Goal: Task Accomplishment & Management: Complete application form

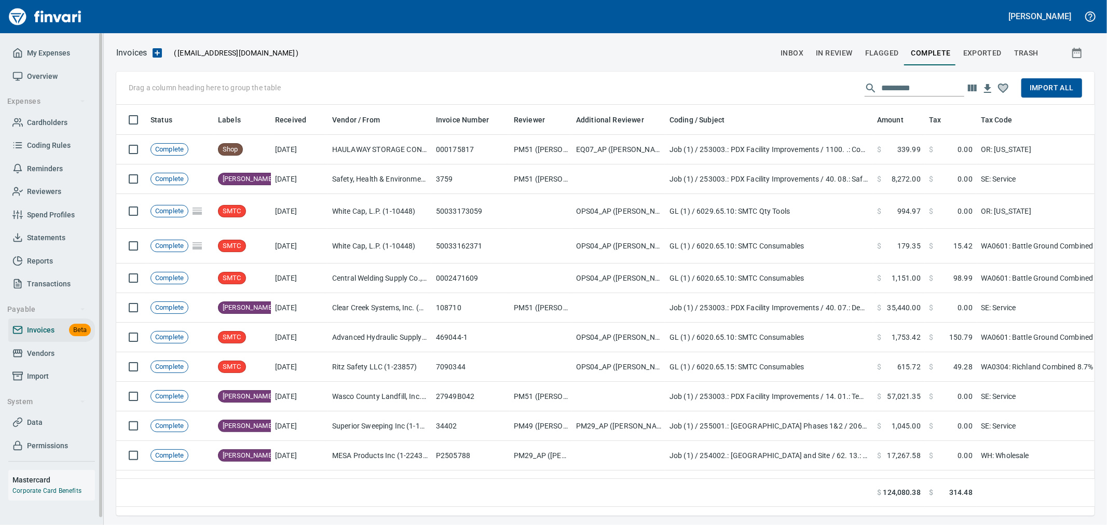
scroll to position [394, 970]
click at [55, 119] on span "Cardholders" at bounding box center [47, 122] width 40 height 13
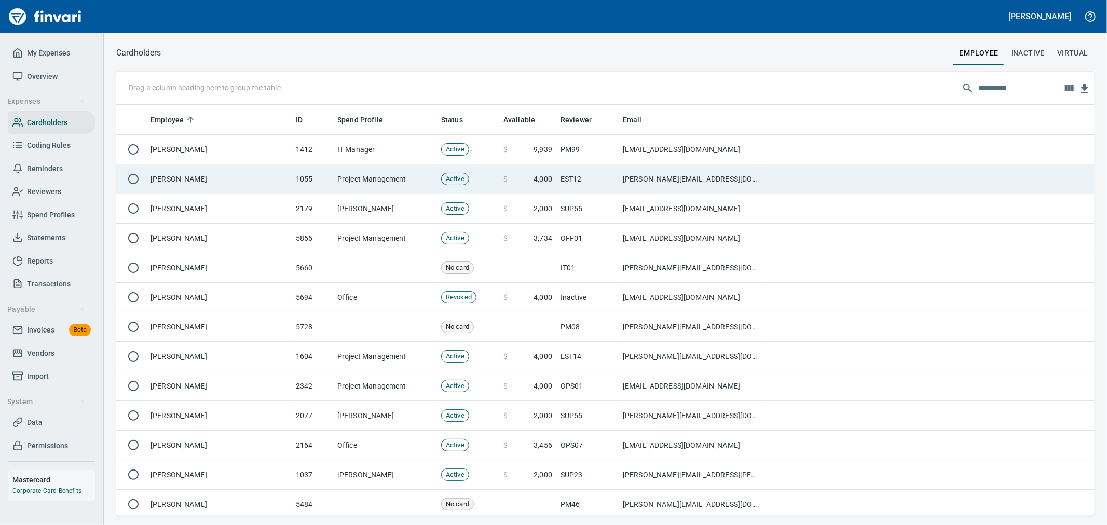
scroll to position [402, 961]
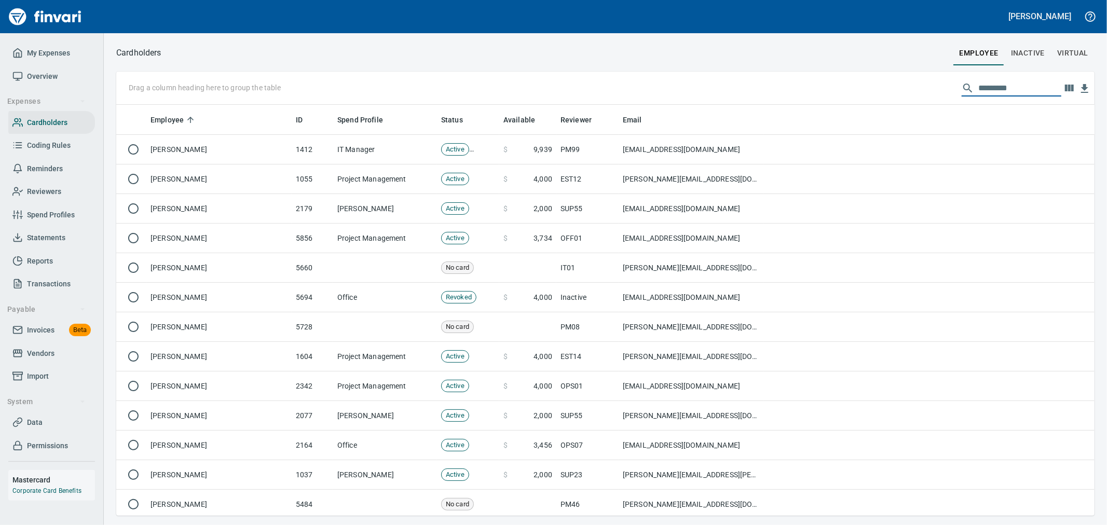
click at [1013, 87] on input "text" at bounding box center [1020, 88] width 83 height 17
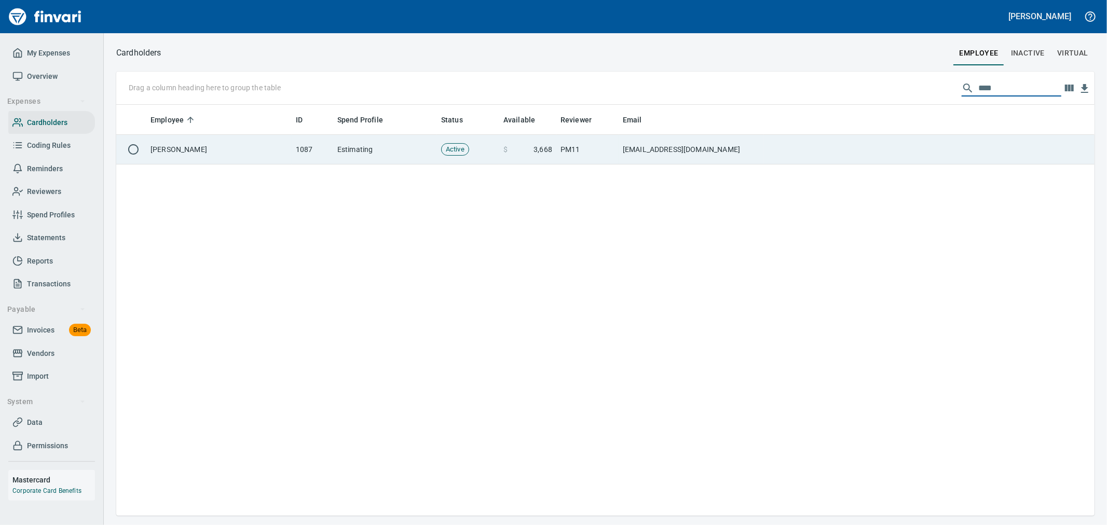
type input "****"
click at [788, 161] on td at bounding box center [929, 150] width 331 height 30
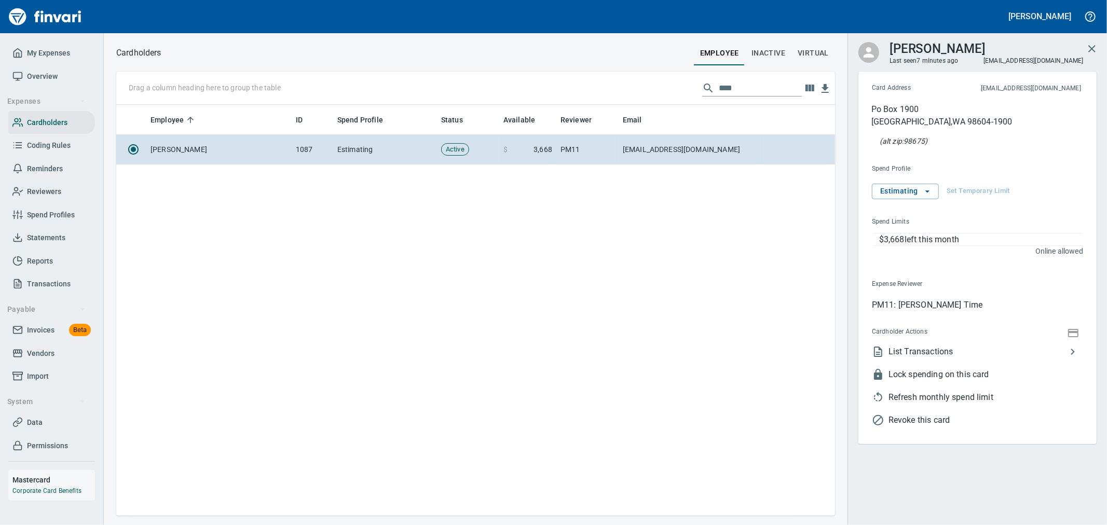
click at [951, 350] on span "List Transactions" at bounding box center [978, 352] width 178 height 12
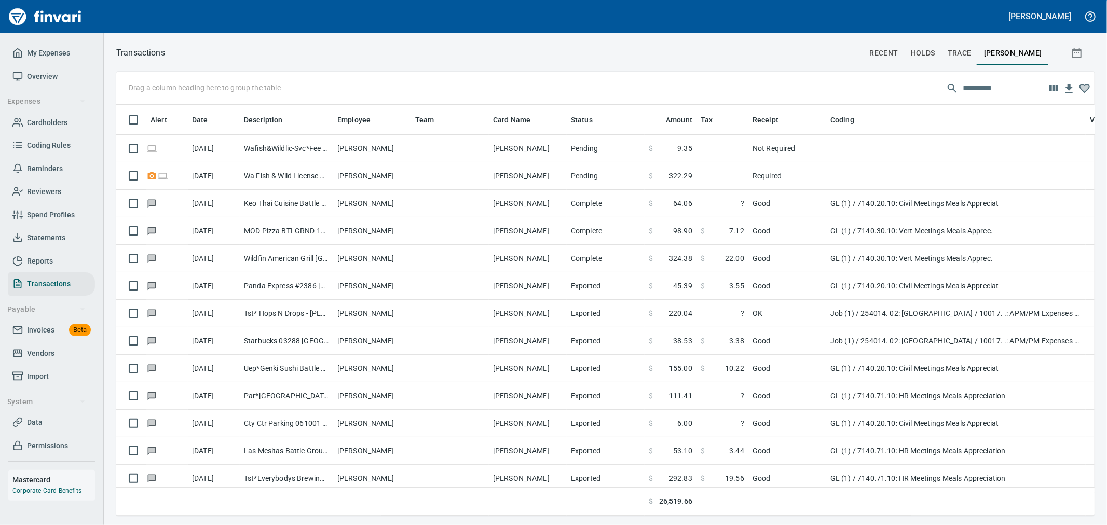
scroll to position [394, 961]
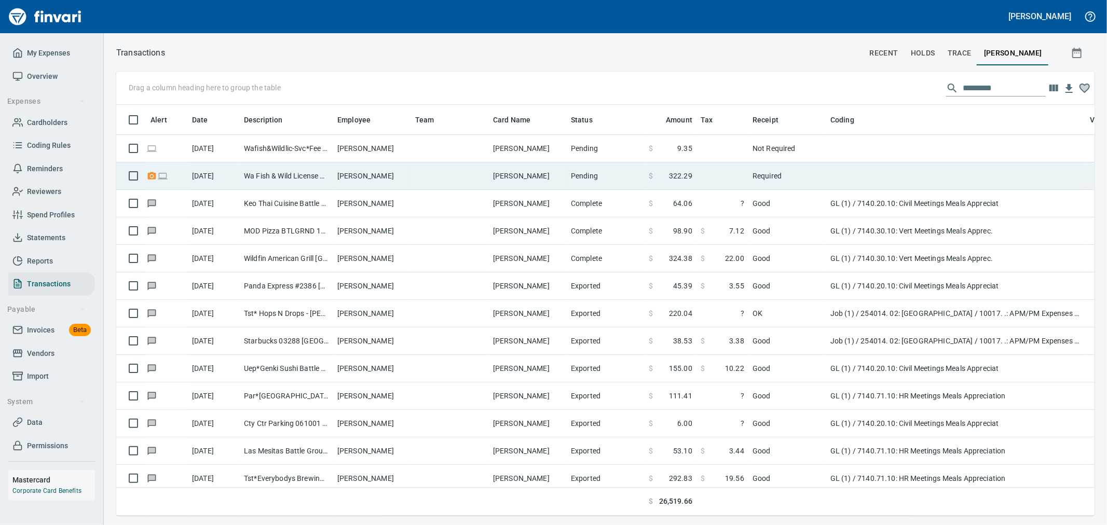
click at [326, 179] on td "Wa Fish & Wild License Olympia [GEOGRAPHIC_DATA]" at bounding box center [286, 176] width 93 height 28
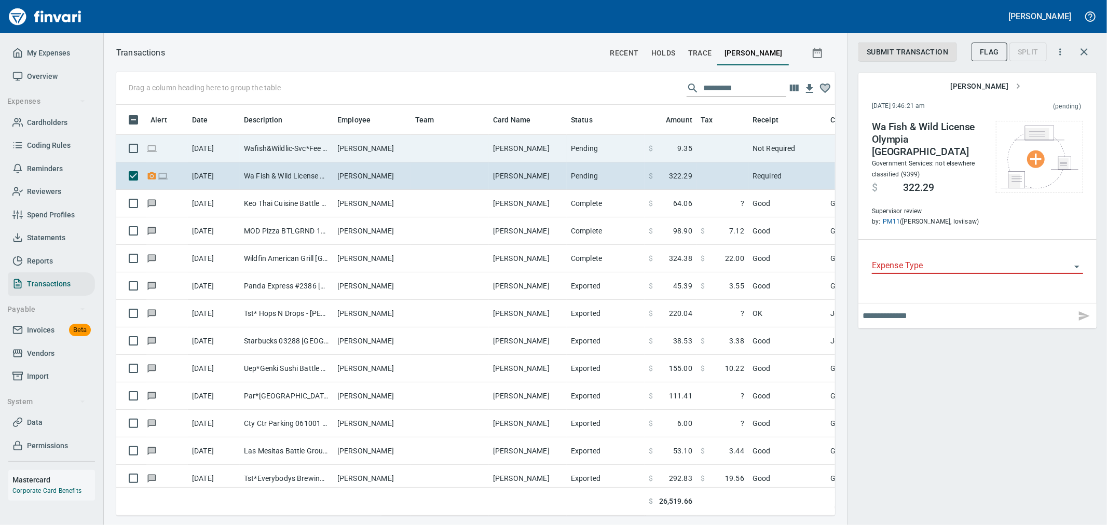
scroll to position [394, 702]
click at [529, 152] on td "[PERSON_NAME]" at bounding box center [528, 149] width 78 height 28
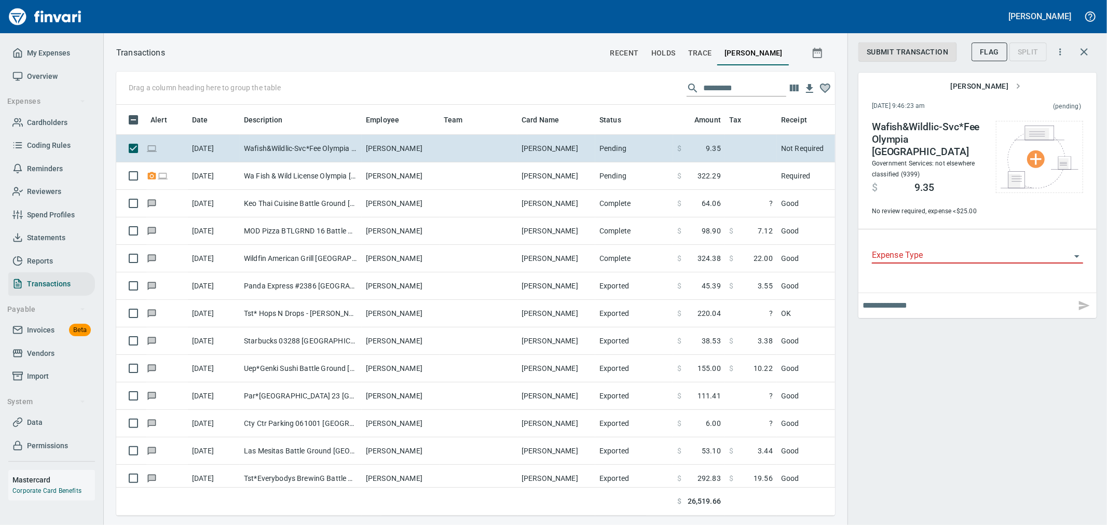
drag, startPoint x: 335, startPoint y: 120, endPoint x: 364, endPoint y: 126, distance: 29.1
click at [364, 126] on body "[PERSON_NAME] My Expenses Overview Expenses Cardholders Coding Rules Reminders …" at bounding box center [553, 262] width 1107 height 525
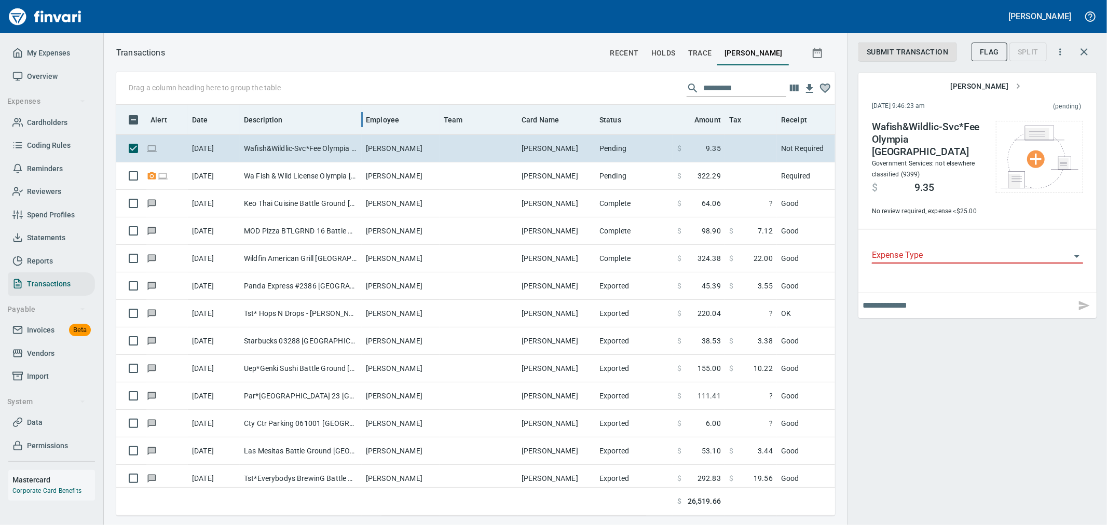
scroll to position [394, 702]
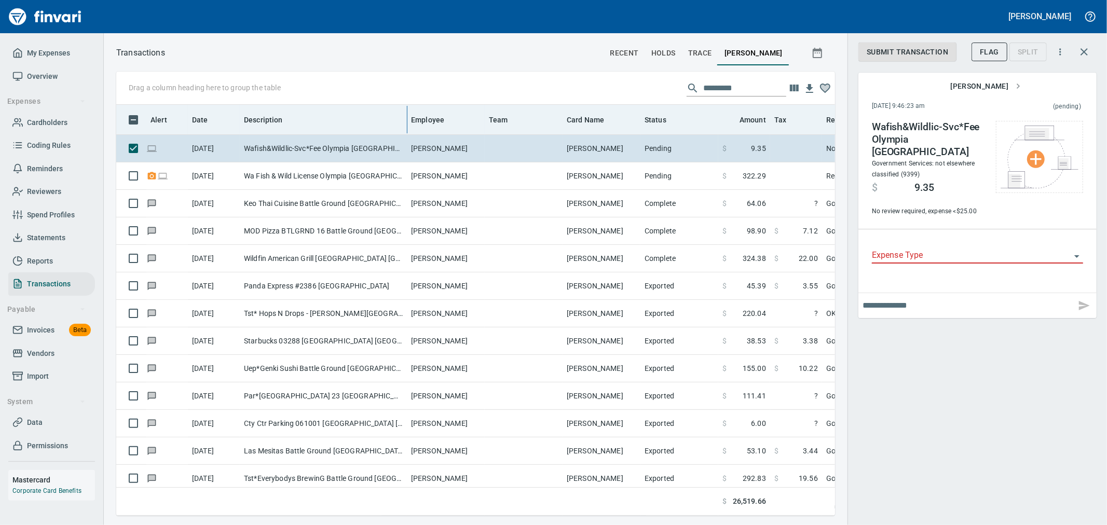
drag, startPoint x: 363, startPoint y: 123, endPoint x: 406, endPoint y: 126, distance: 42.7
click at [406, 126] on body "[PERSON_NAME] My Expenses Overview Expenses Cardholders Coding Rules Reminders …" at bounding box center [553, 262] width 1107 height 525
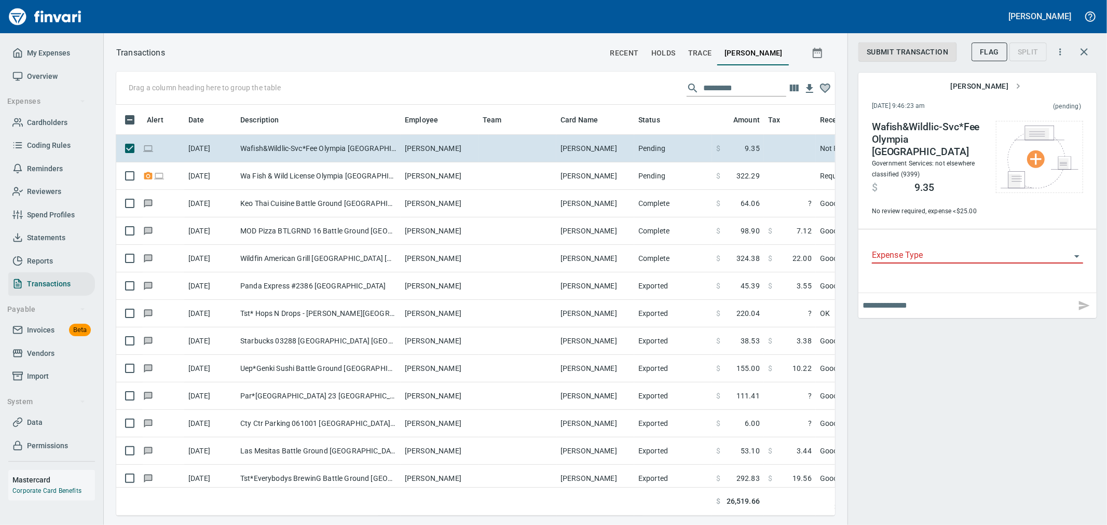
scroll to position [0, 0]
drag, startPoint x: 44, startPoint y: 116, endPoint x: 73, endPoint y: 117, distance: 29.1
click at [44, 116] on span "Cardholders" at bounding box center [47, 122] width 40 height 13
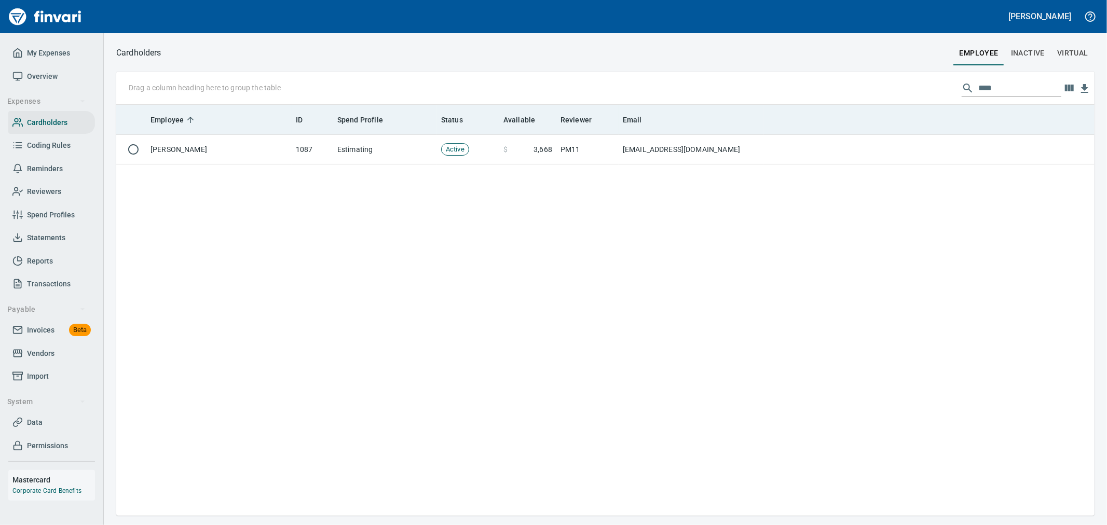
scroll to position [402, 970]
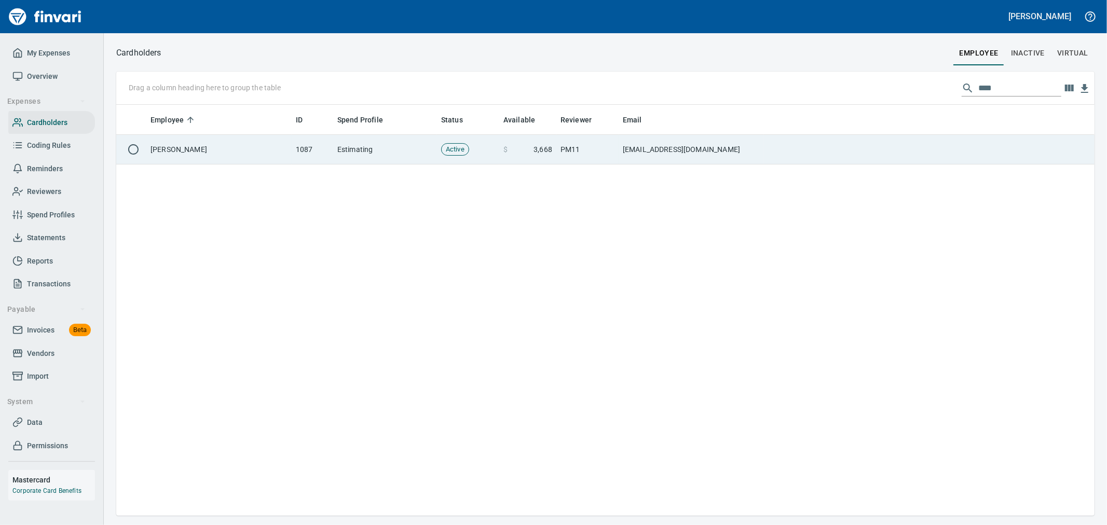
click at [687, 144] on td "[EMAIL_ADDRESS][DOMAIN_NAME]" at bounding box center [691, 150] width 145 height 30
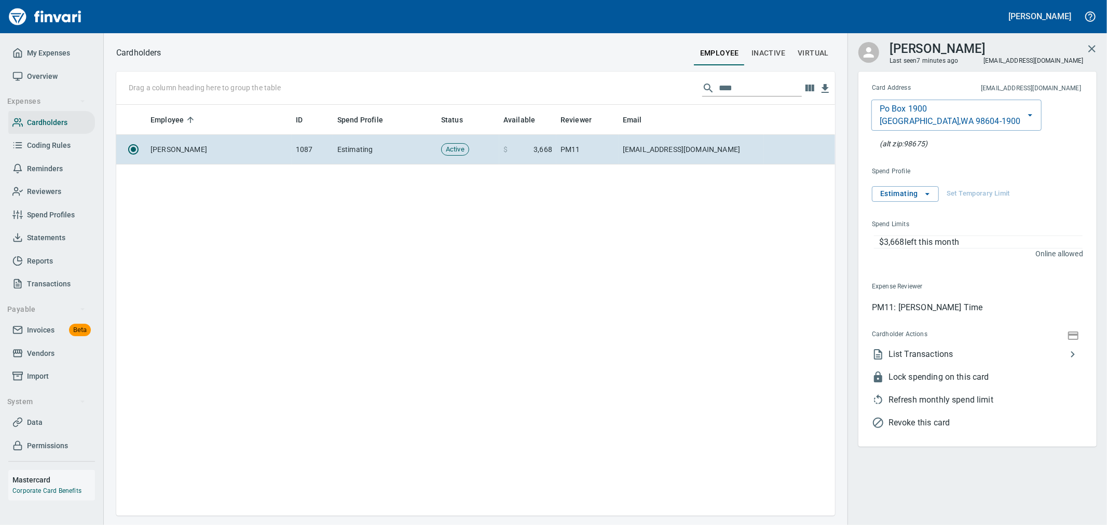
scroll to position [402, 710]
click at [948, 378] on span "Lock spending on this card" at bounding box center [986, 377] width 195 height 12
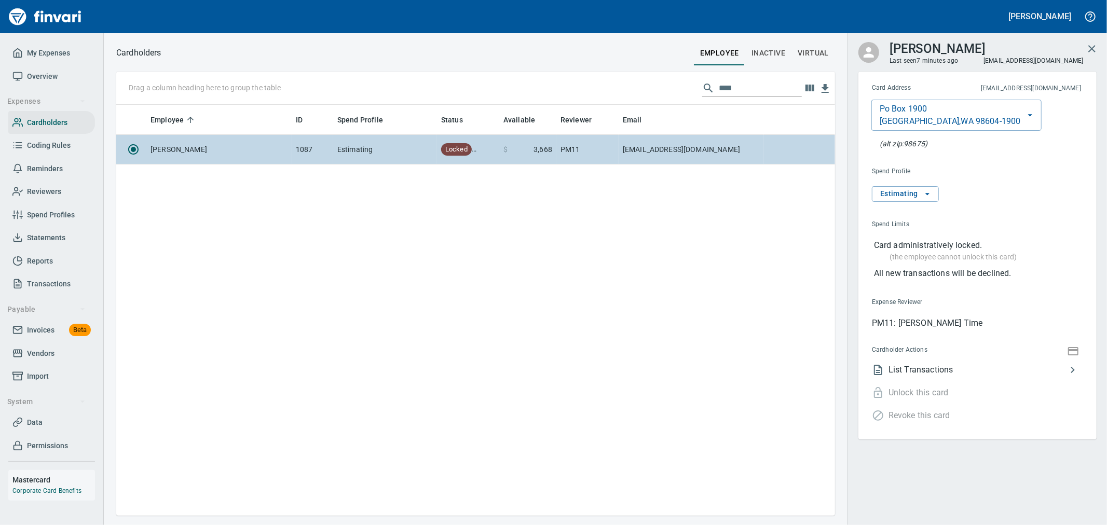
click at [276, 141] on td "[PERSON_NAME]" at bounding box center [218, 150] width 145 height 30
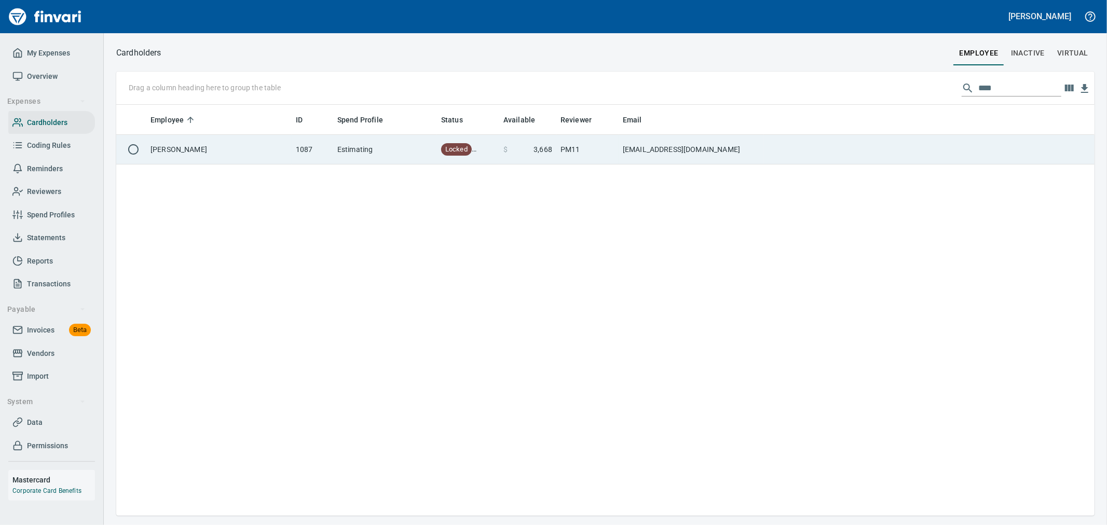
scroll to position [1, 1]
click at [369, 153] on td "Estimating" at bounding box center [385, 150] width 104 height 30
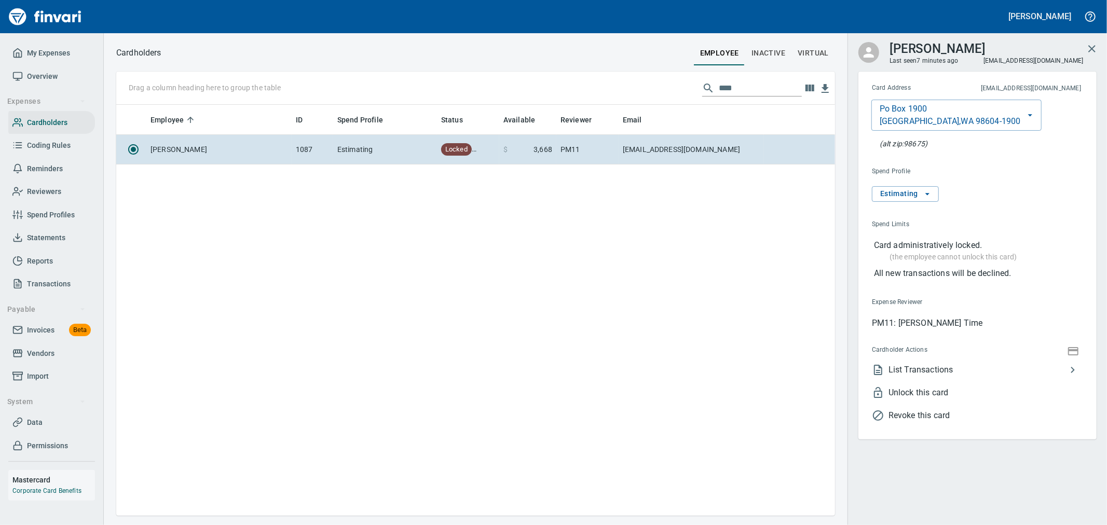
scroll to position [402, 710]
click at [944, 376] on span "List Transactions" at bounding box center [978, 370] width 178 height 12
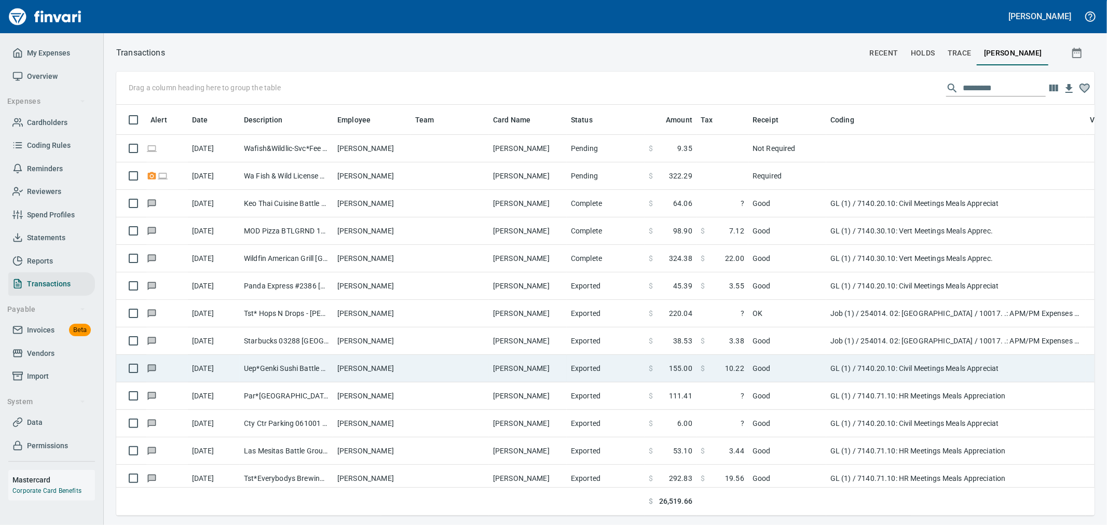
scroll to position [394, 961]
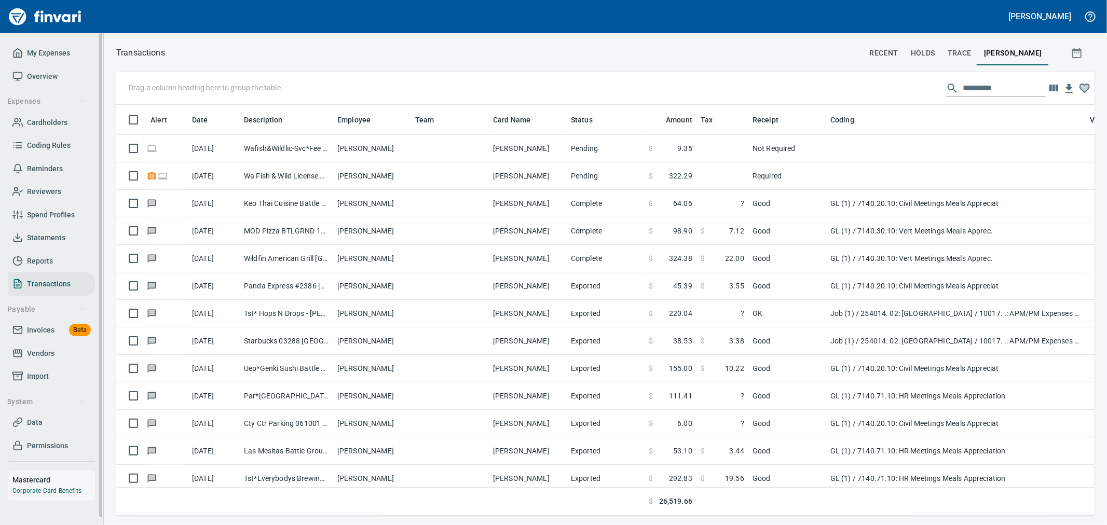
click at [40, 49] on span "My Expenses" at bounding box center [48, 53] width 43 height 13
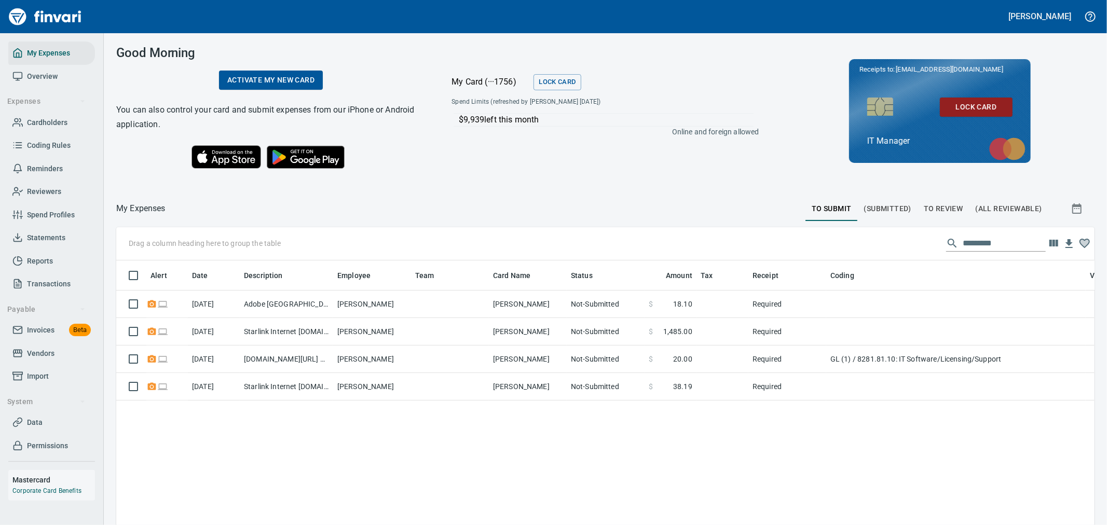
scroll to position [394, 961]
click at [42, 319] on link "Invoices Beta" at bounding box center [51, 330] width 87 height 23
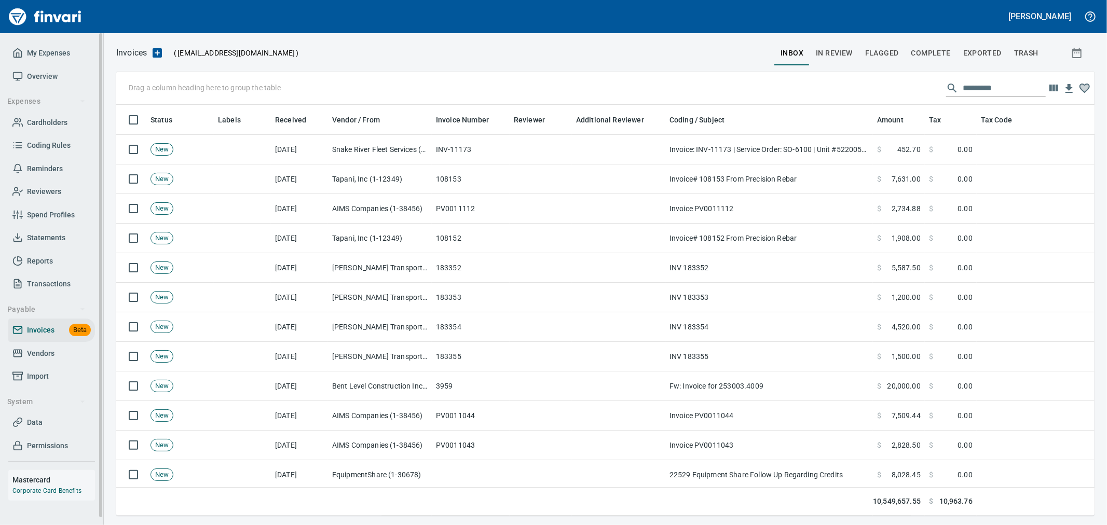
scroll to position [394, 961]
click at [49, 328] on span "Invoices" at bounding box center [41, 330] width 28 height 13
click at [156, 49] on icon "button" at bounding box center [157, 52] width 9 height 9
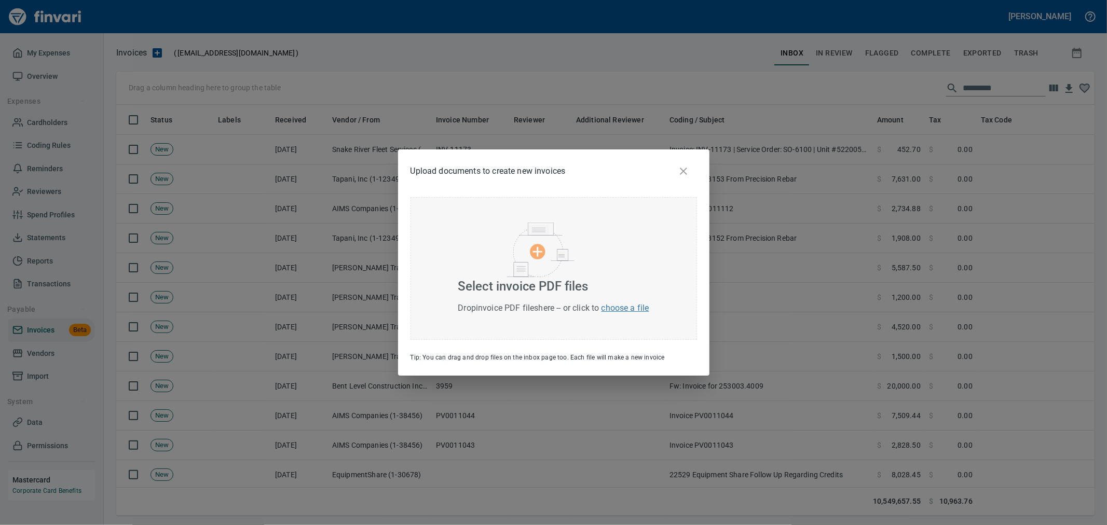
click at [544, 255] on img at bounding box center [540, 250] width 67 height 55
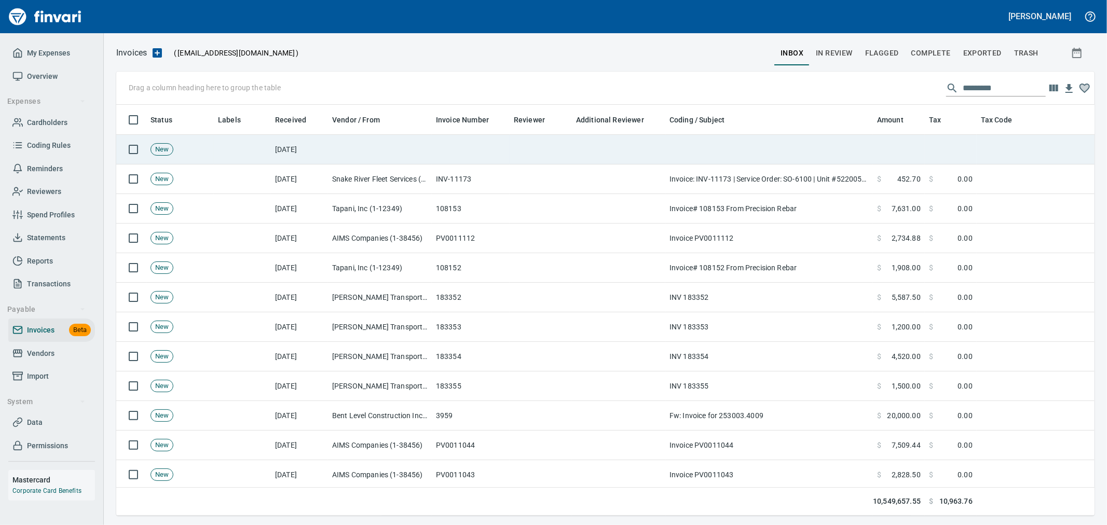
click at [388, 147] on td at bounding box center [380, 150] width 104 height 30
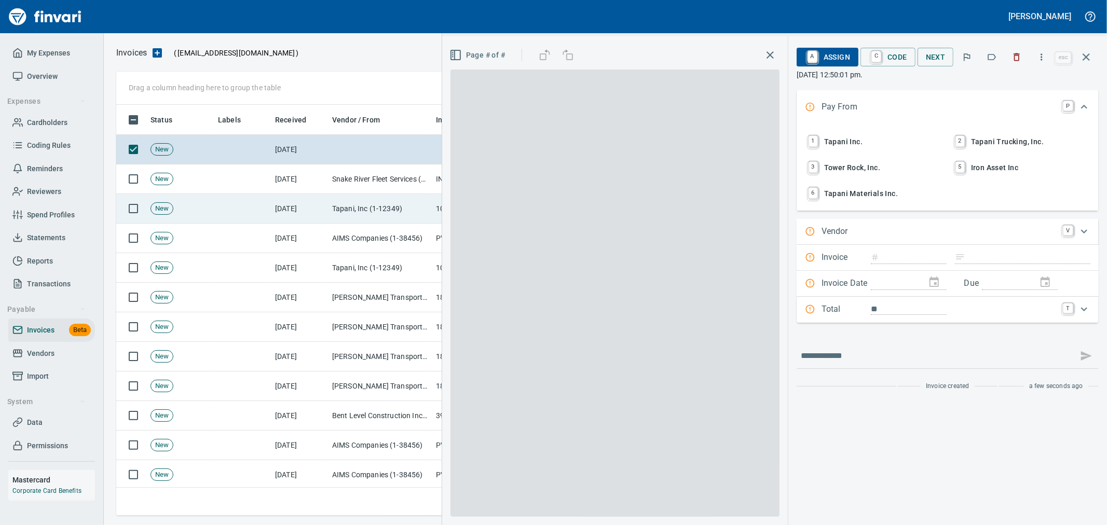
scroll to position [394, 961]
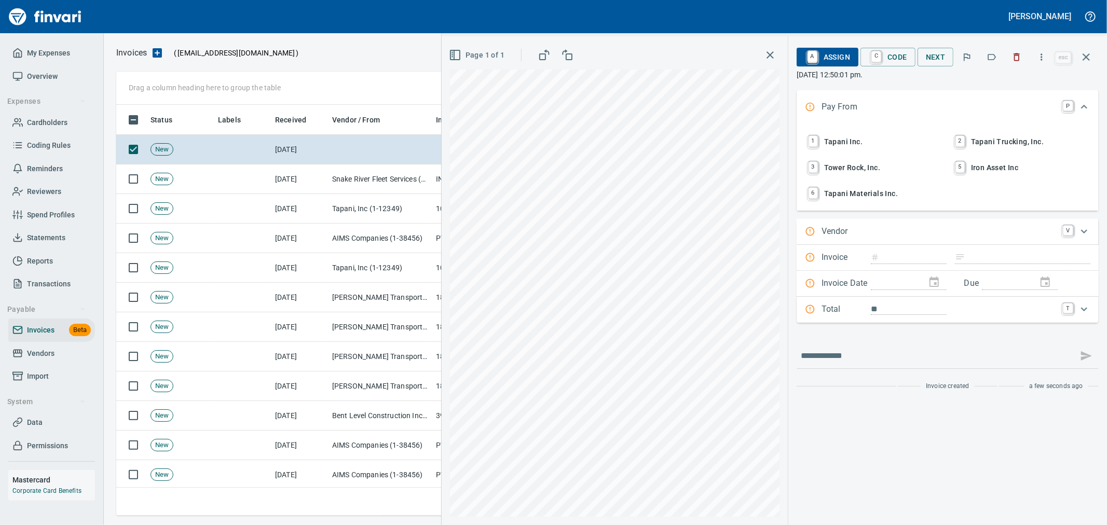
click at [844, 139] on span "1 Tapani Inc." at bounding box center [874, 142] width 137 height 18
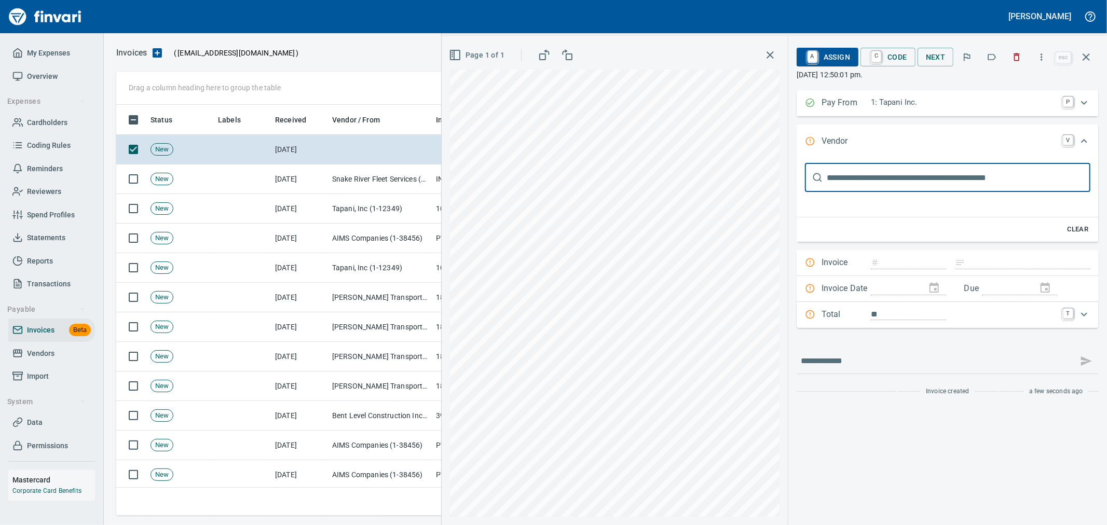
scroll to position [0, 0]
type input "****"
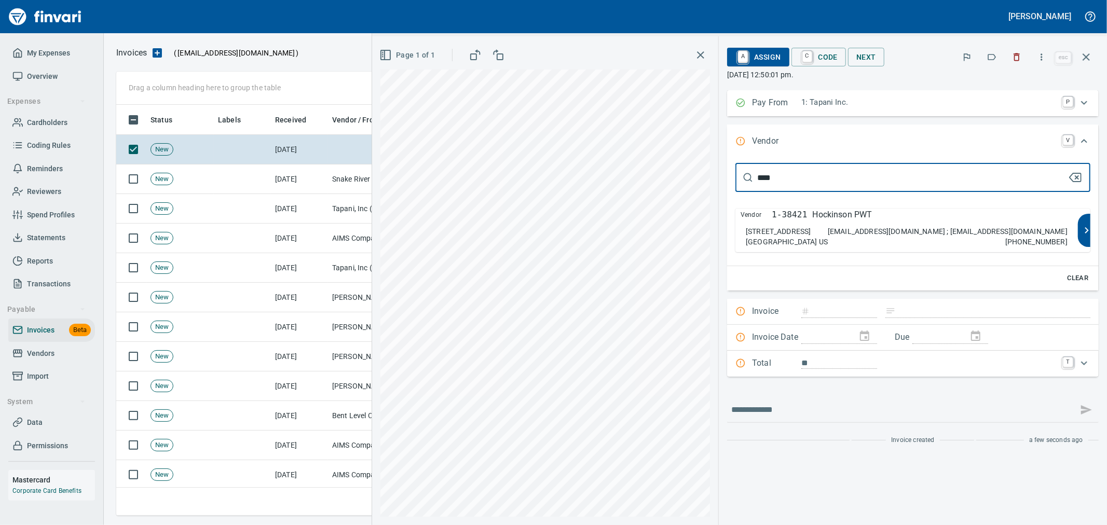
type input "**********"
type input "*****"
type input "****"
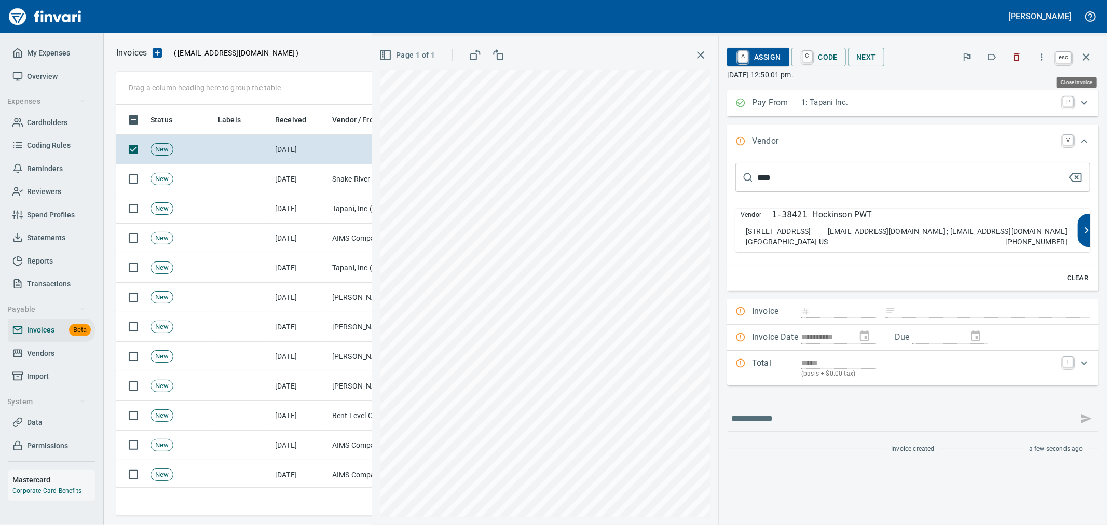
click at [1081, 47] on button "button" at bounding box center [1086, 57] width 25 height 25
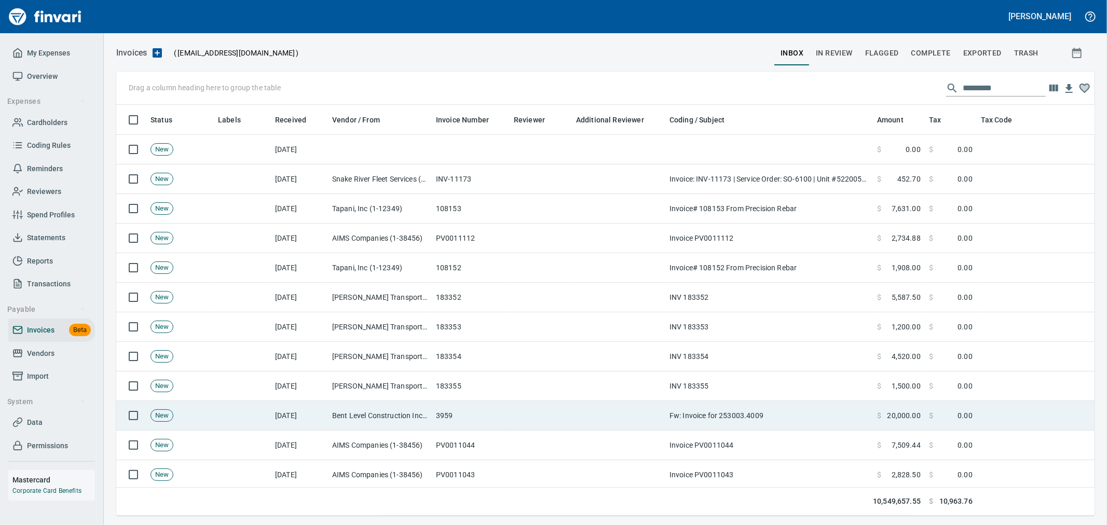
scroll to position [394, 961]
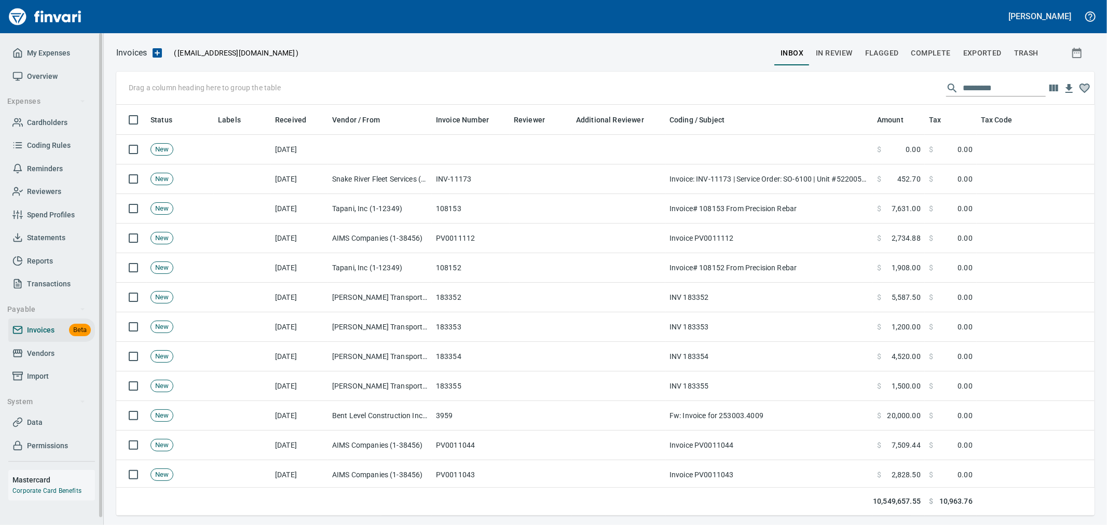
click at [39, 422] on span "Data" at bounding box center [35, 422] width 16 height 13
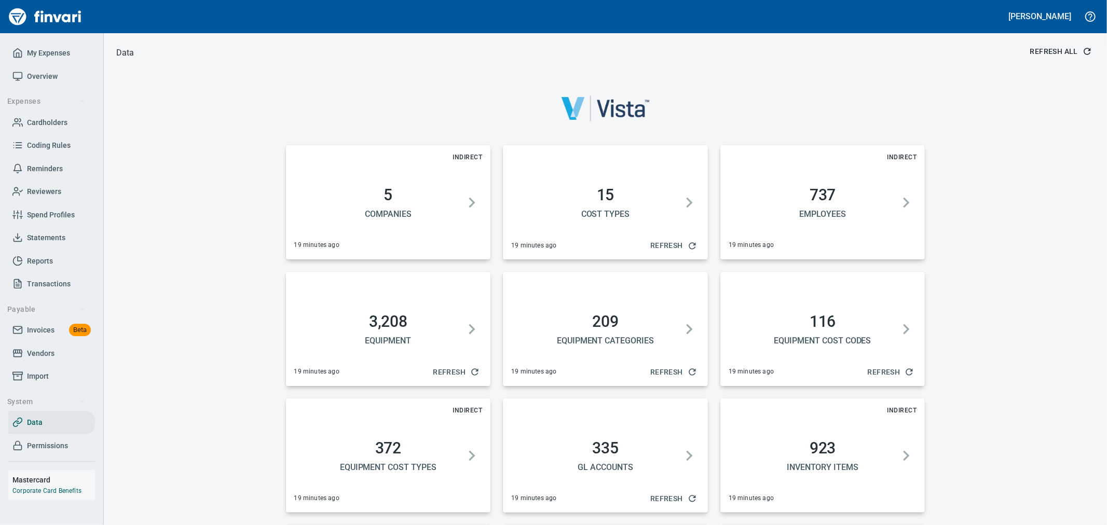
click at [1042, 48] on span "Refresh All" at bounding box center [1061, 51] width 60 height 13
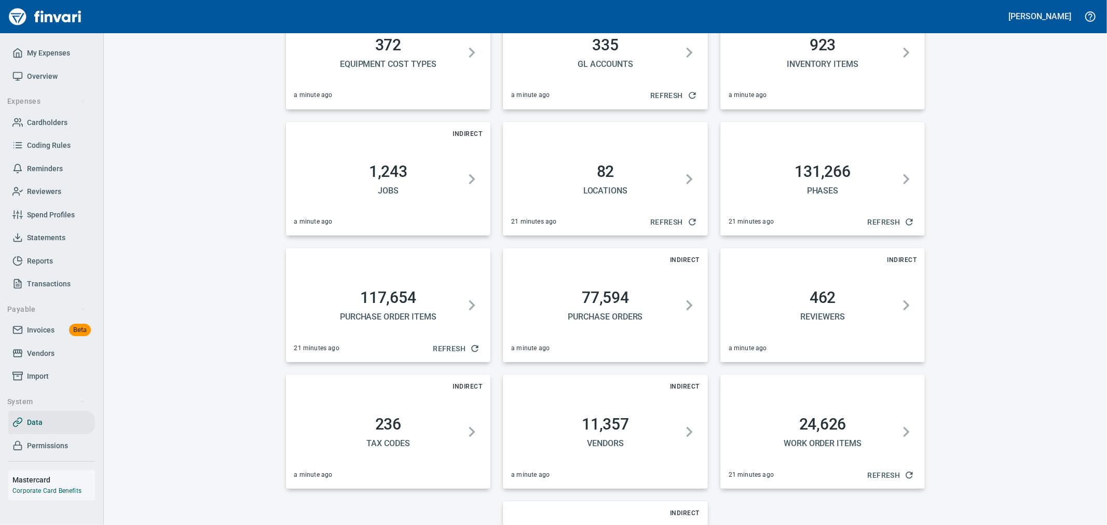
scroll to position [505, 0]
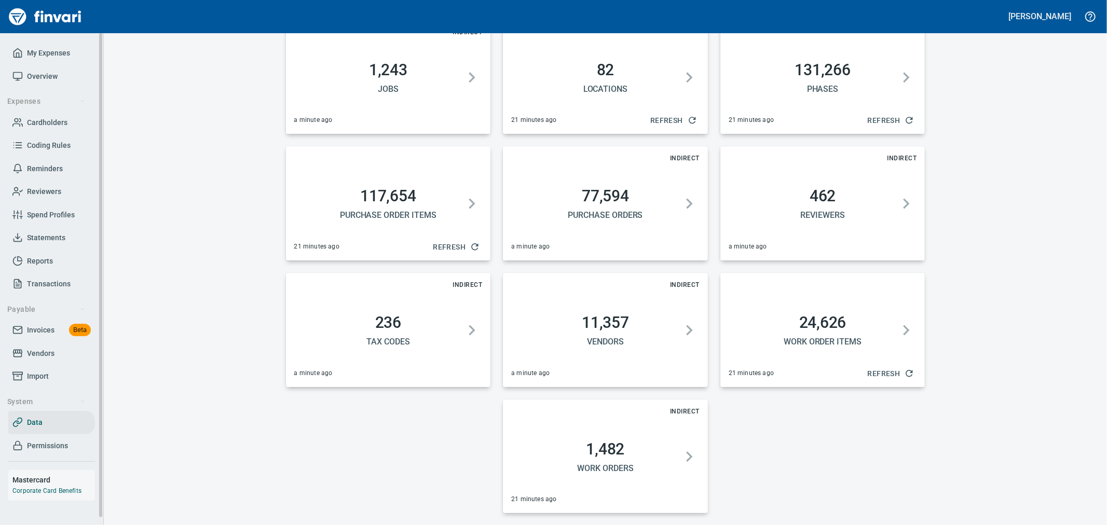
click at [51, 321] on link "Invoices Beta" at bounding box center [51, 330] width 87 height 23
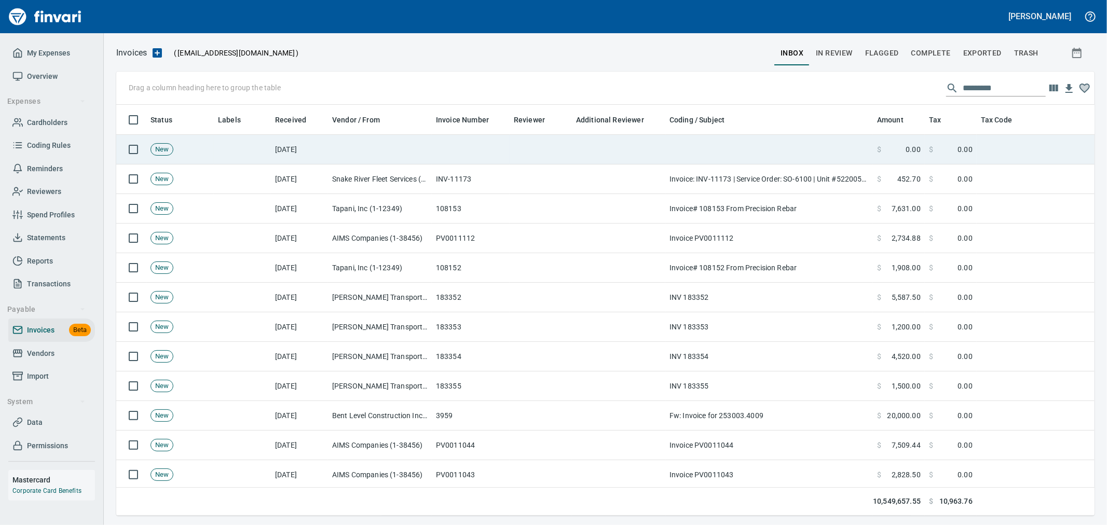
scroll to position [394, 961]
click at [532, 148] on td at bounding box center [541, 150] width 62 height 30
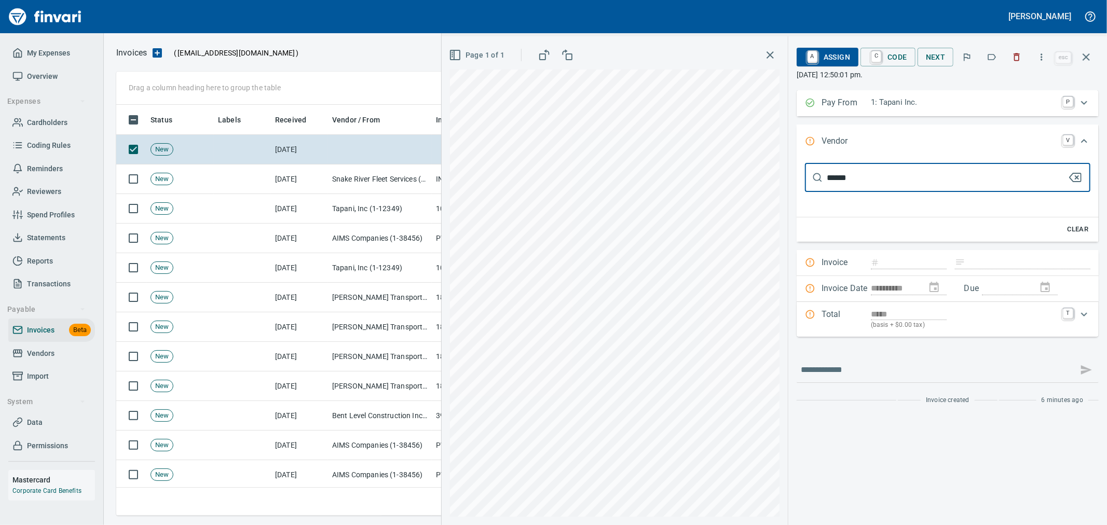
type input "*****"
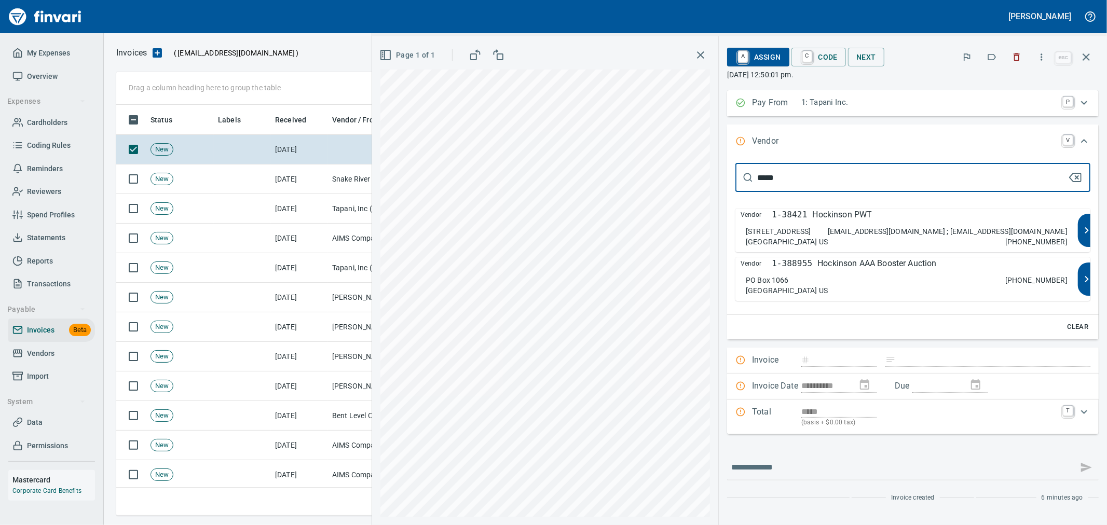
click at [922, 274] on div "Vendor 1-388955 Hockinson AAA Booster Auction [STREET_ADDRESS] [PHONE_NUMBER]" at bounding box center [907, 280] width 343 height 44
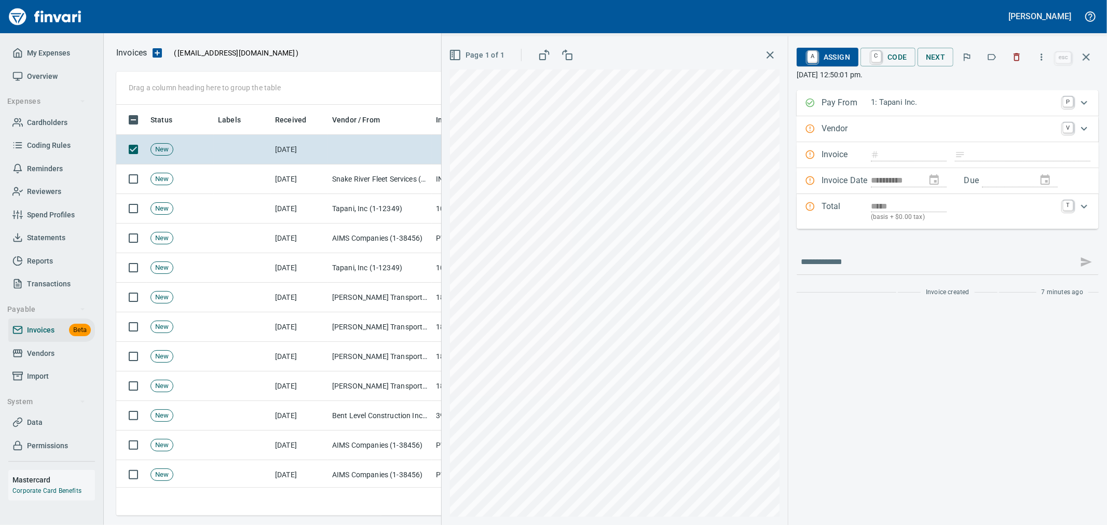
type input "**********"
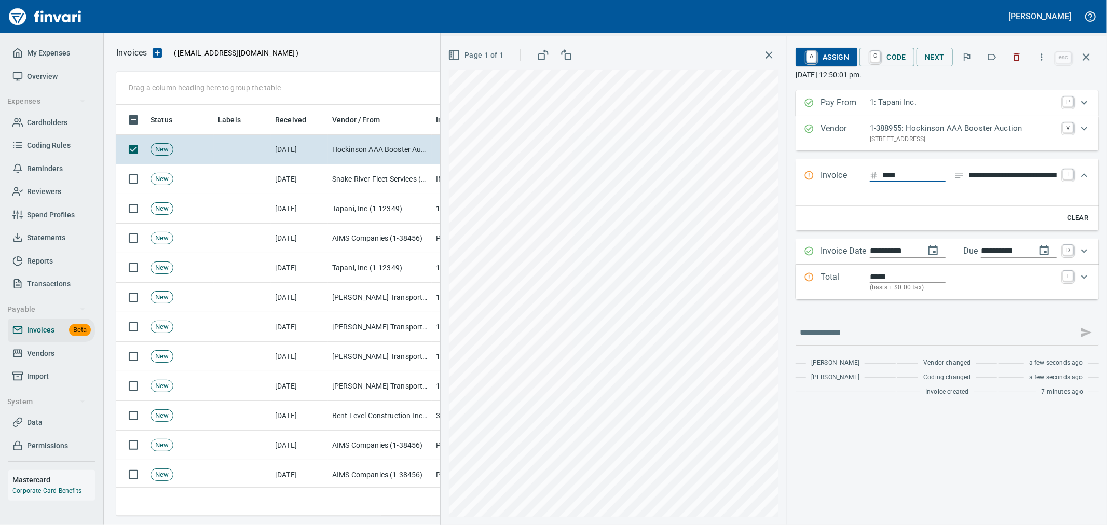
type input "****"
type input "**********"
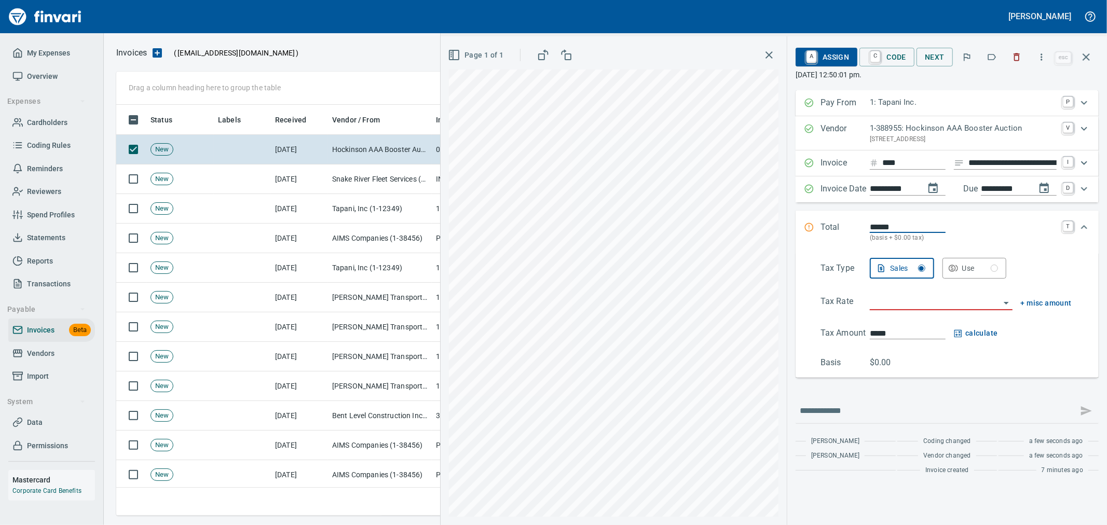
type input "*****"
click at [906, 159] on input "****" at bounding box center [914, 163] width 63 height 13
type input "******"
type input "********"
drag, startPoint x: 915, startPoint y: 234, endPoint x: 884, endPoint y: 237, distance: 31.4
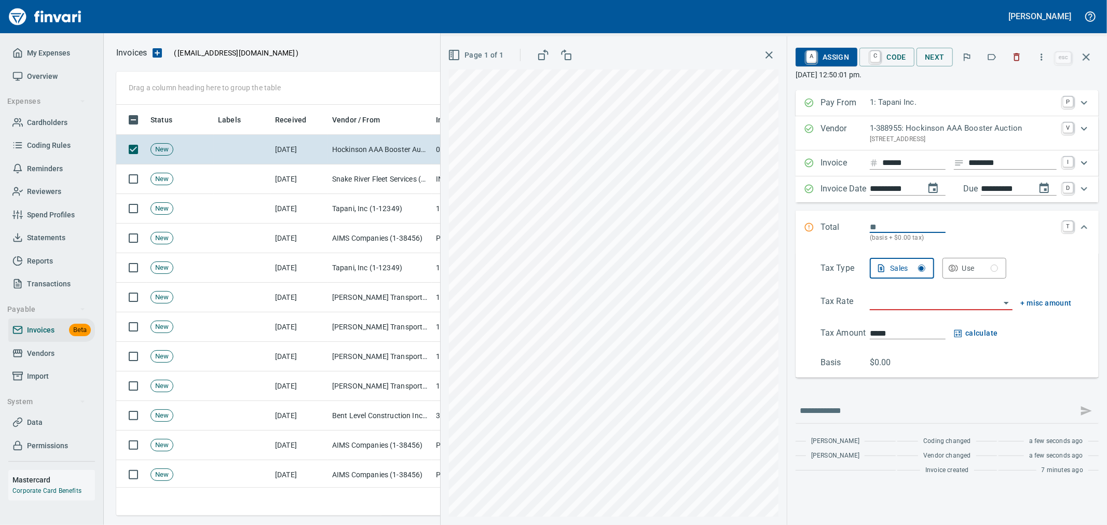
click at [884, 237] on div "(basis + $0.00 tax)" at bounding box center [963, 232] width 187 height 22
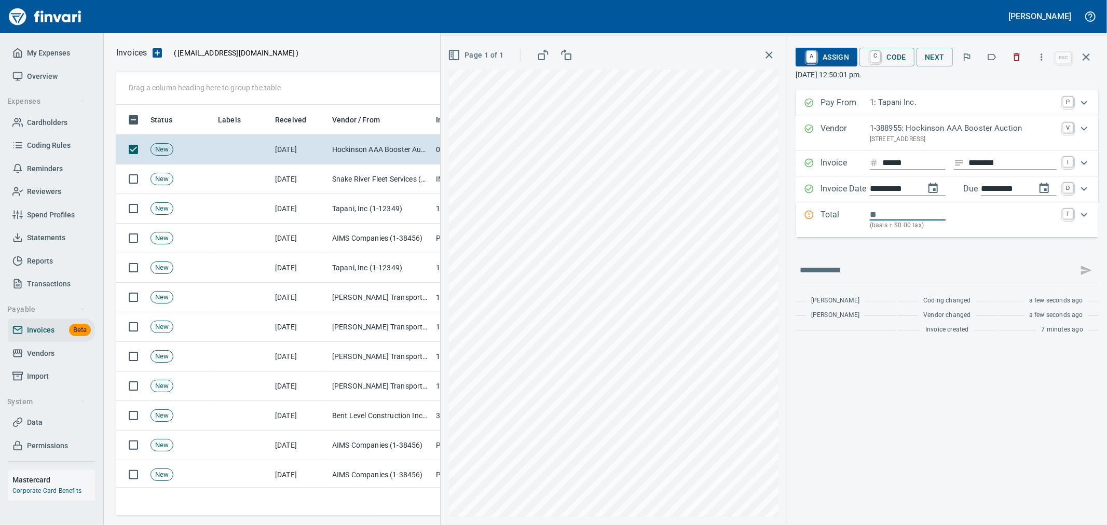
drag, startPoint x: 896, startPoint y: 213, endPoint x: 827, endPoint y: 213, distance: 69.6
click at [827, 213] on div "Total (basis + $0.00 tax) T" at bounding box center [938, 220] width 268 height 22
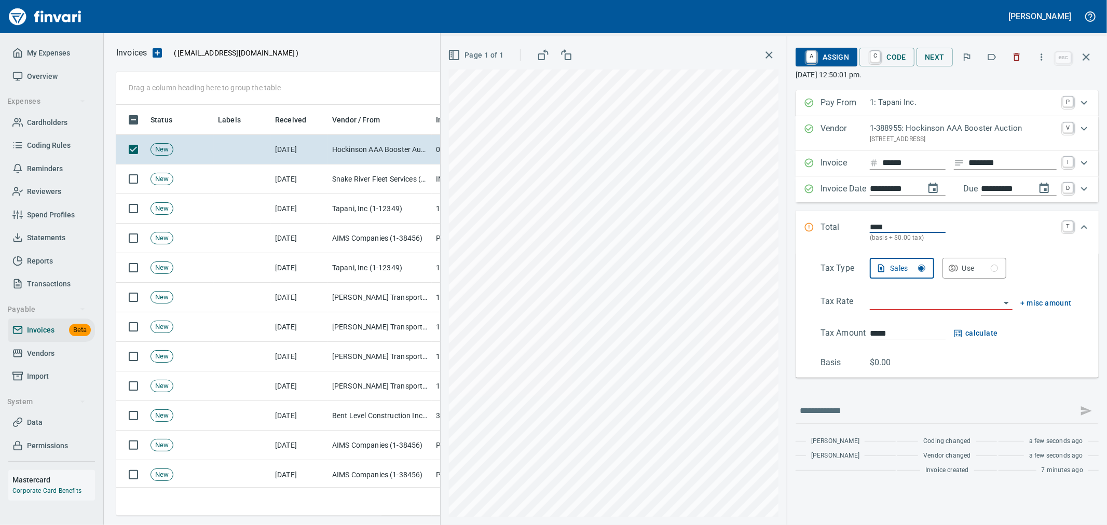
type input "****"
type input "*******"
click at [885, 303] on input "search" at bounding box center [935, 302] width 130 height 15
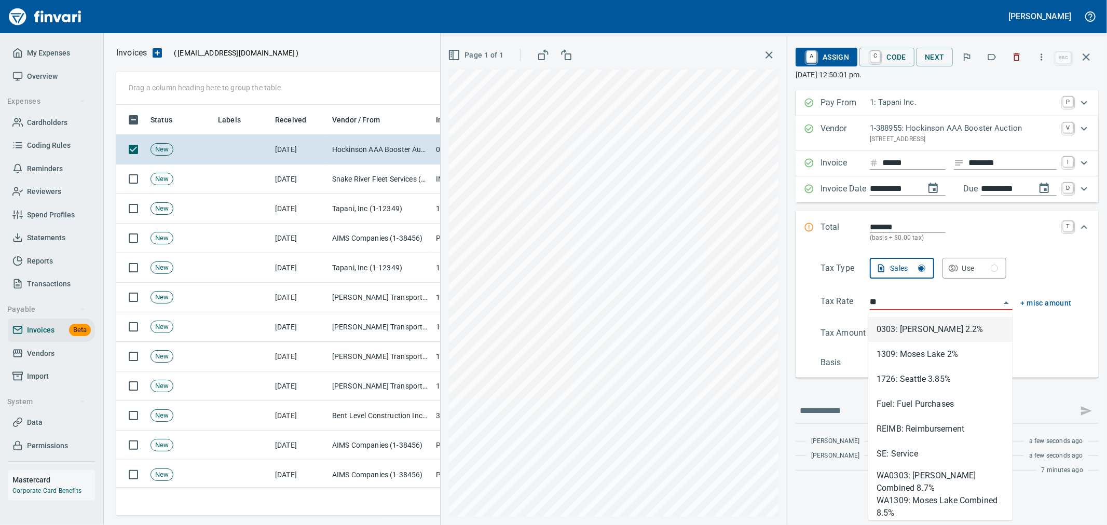
scroll to position [394, 961]
drag, startPoint x: 922, startPoint y: 452, endPoint x: 936, endPoint y: 387, distance: 66.5
click at [921, 451] on li "SE: Service" at bounding box center [941, 454] width 144 height 25
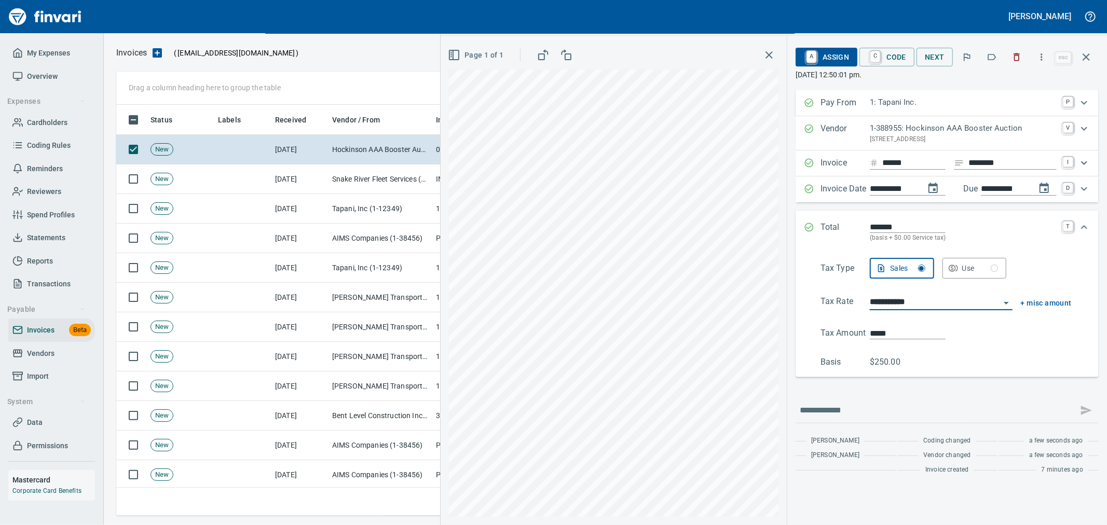
type input "**********"
click at [823, 61] on span "A Assign" at bounding box center [826, 57] width 45 height 18
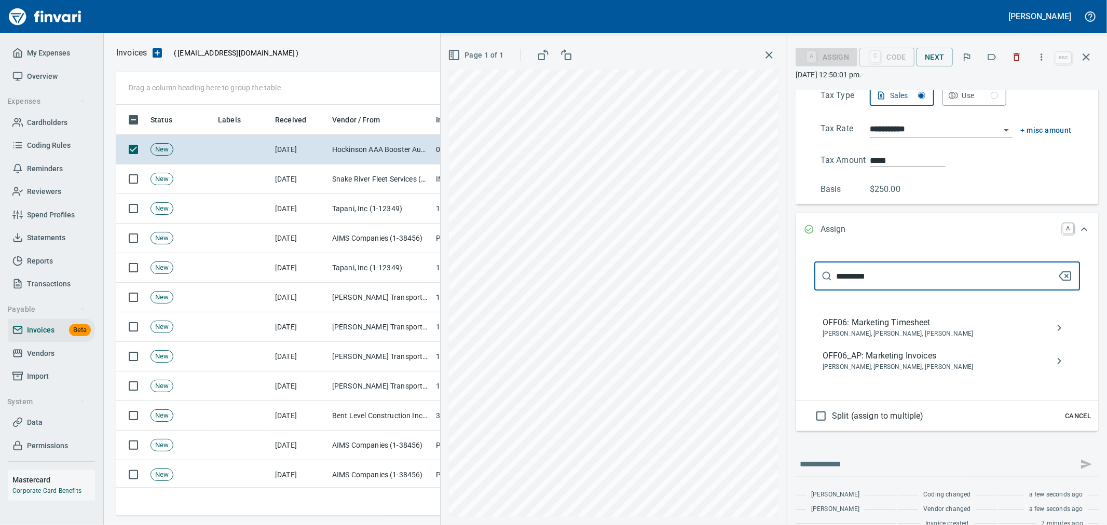
type input "*********"
click at [915, 368] on span "[PERSON_NAME], [PERSON_NAME], [PERSON_NAME]" at bounding box center [939, 367] width 233 height 10
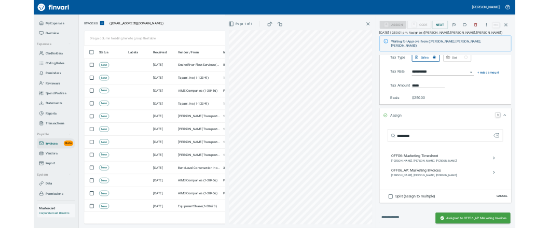
scroll to position [4, 0]
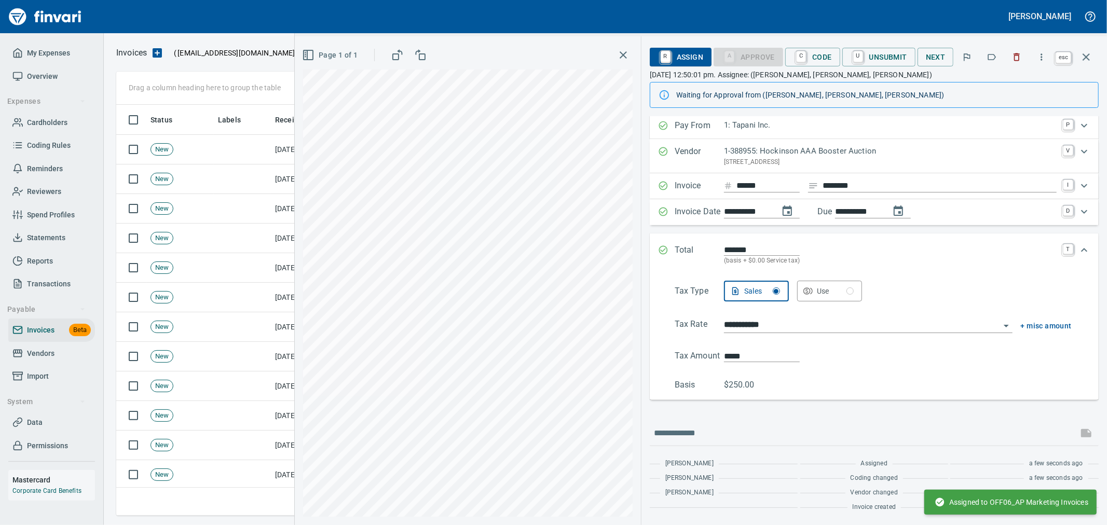
click at [1086, 55] on icon "button" at bounding box center [1086, 57] width 12 height 12
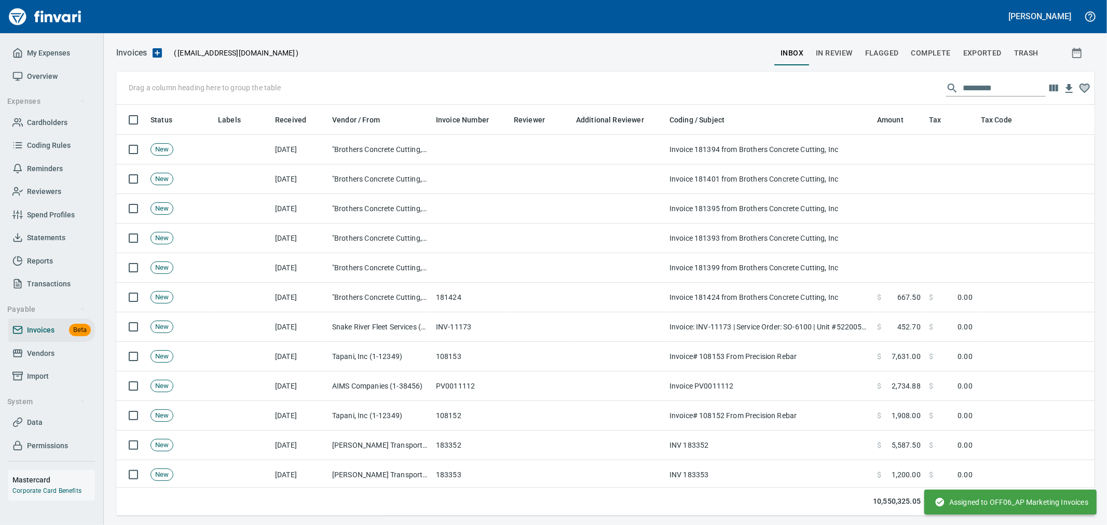
scroll to position [394, 961]
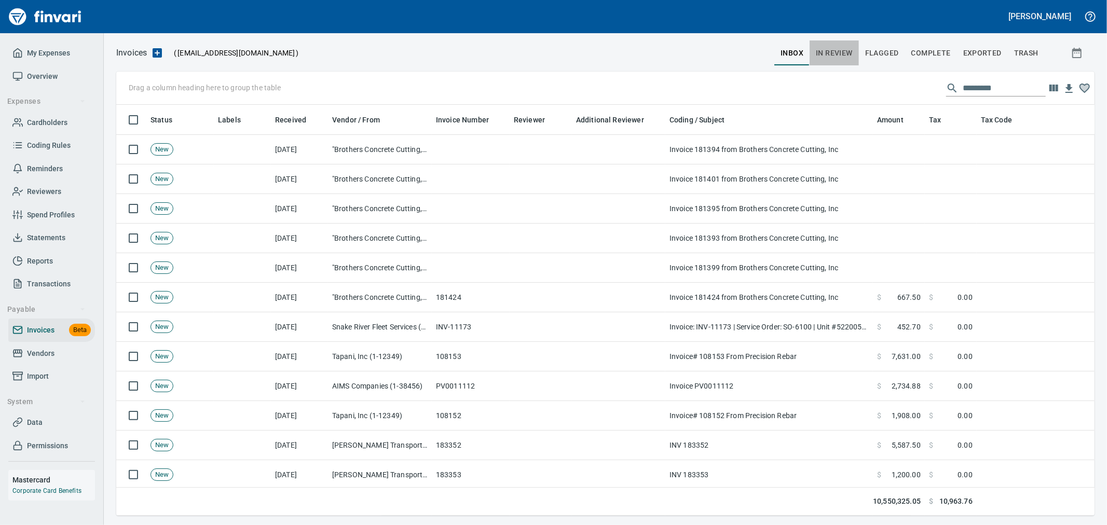
click at [848, 60] on button "In Review" at bounding box center [834, 52] width 49 height 25
click at [798, 53] on span "inbox" at bounding box center [792, 53] width 23 height 13
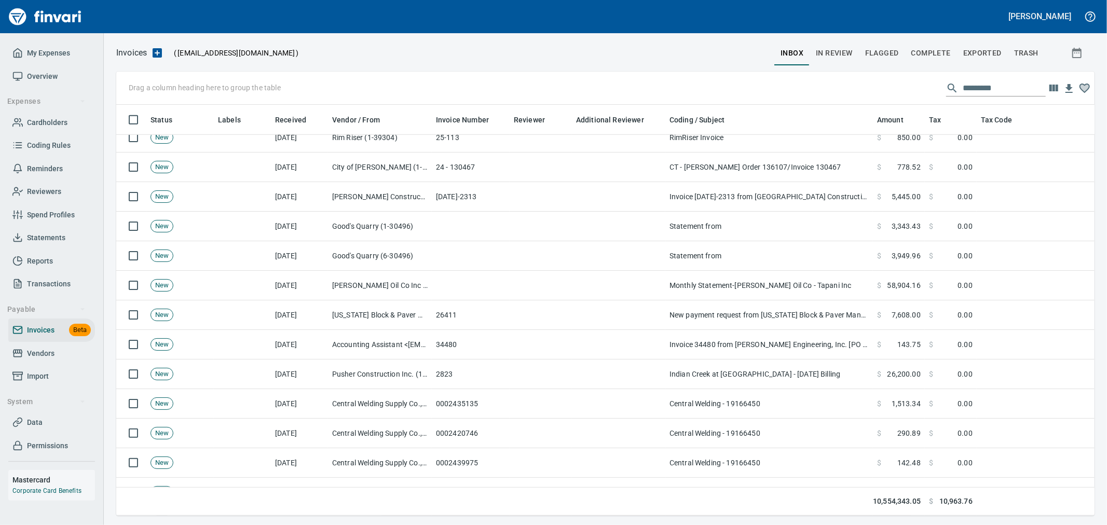
scroll to position [865, 0]
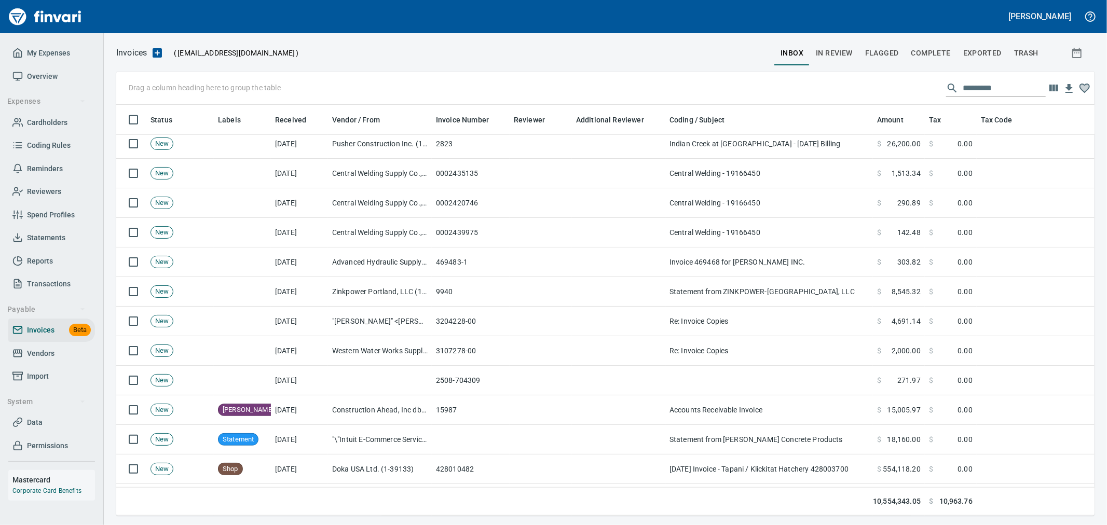
click at [964, 84] on input "text" at bounding box center [1004, 88] width 83 height 17
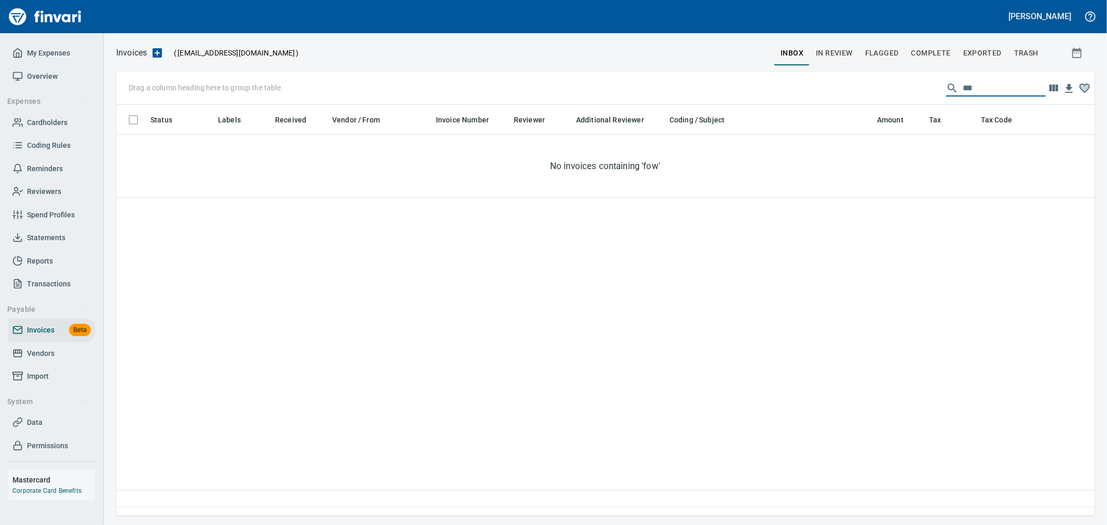
scroll to position [0, 0]
type input "*"
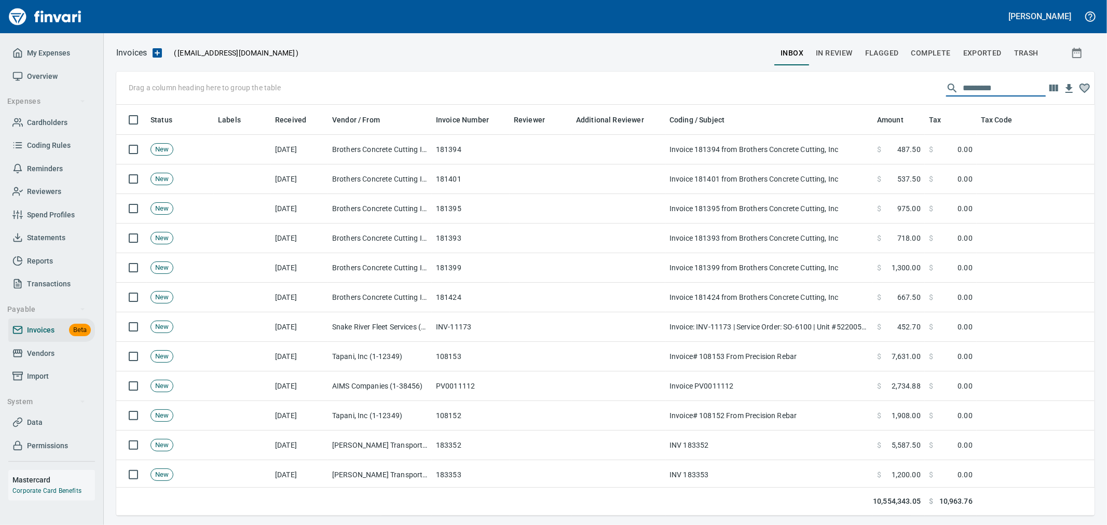
click at [846, 53] on span "In Review" at bounding box center [834, 53] width 37 height 13
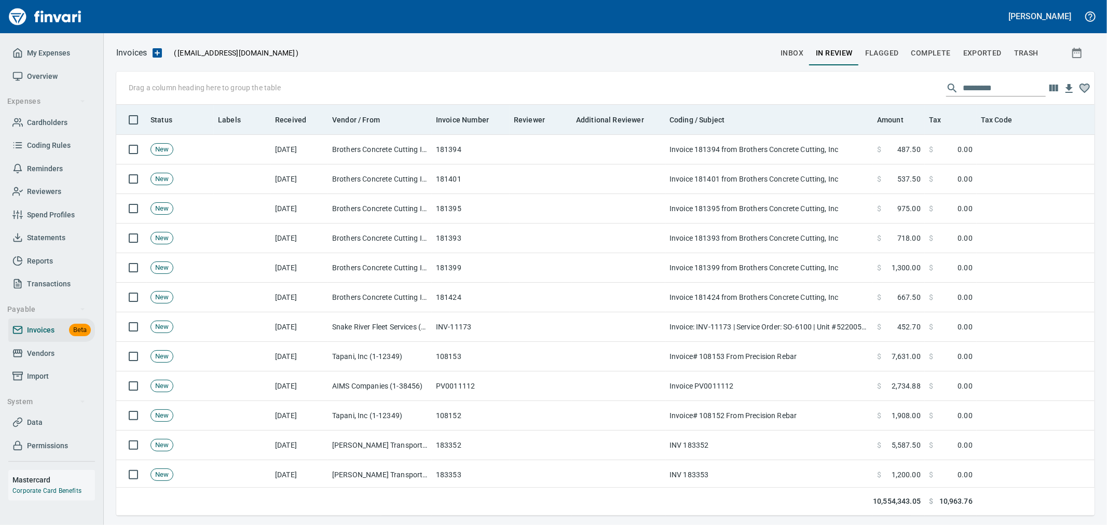
scroll to position [394, 961]
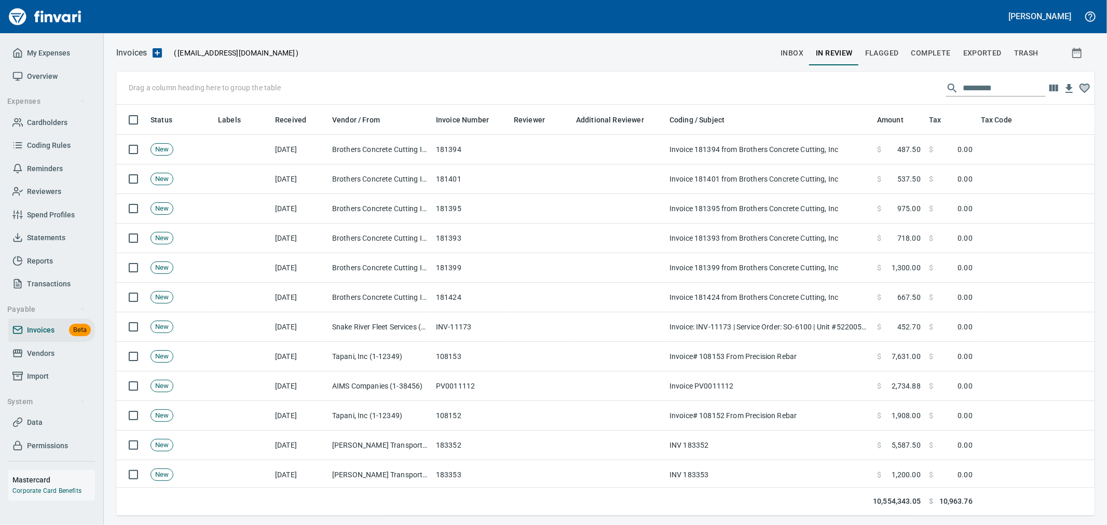
click at [988, 90] on input "text" at bounding box center [1004, 88] width 83 height 17
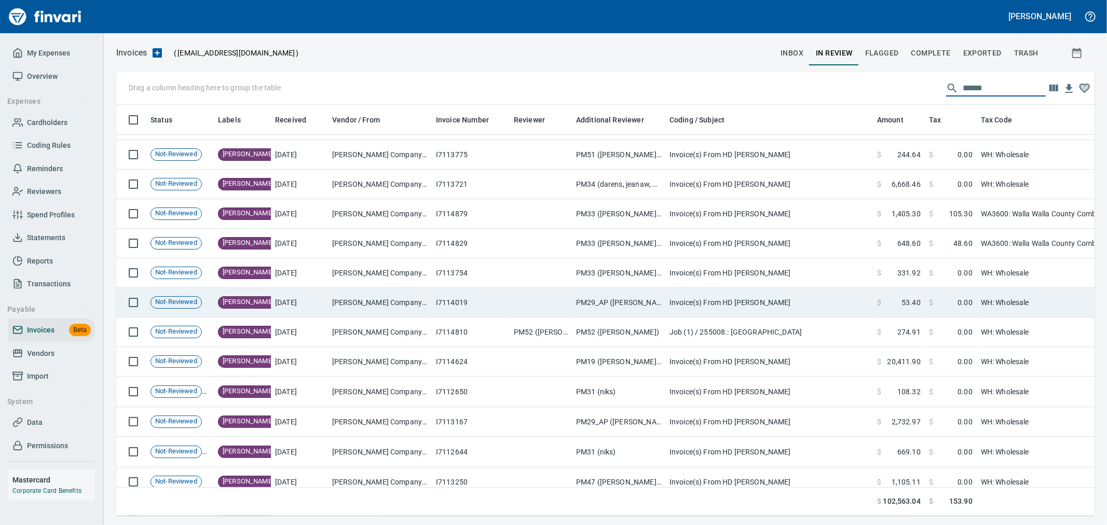
scroll to position [231, 0]
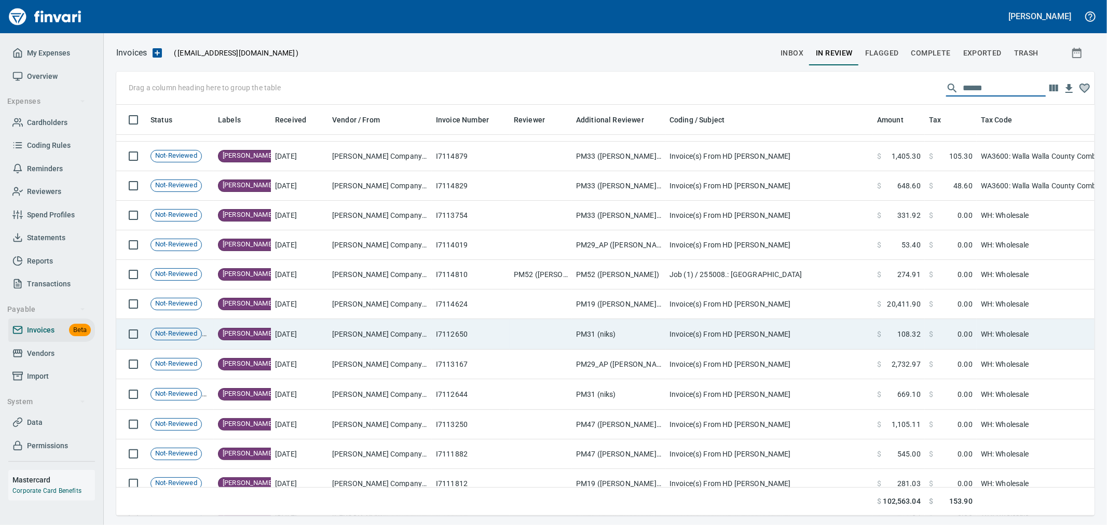
type input "******"
click at [604, 329] on td "PM31 (niks)" at bounding box center [618, 334] width 93 height 31
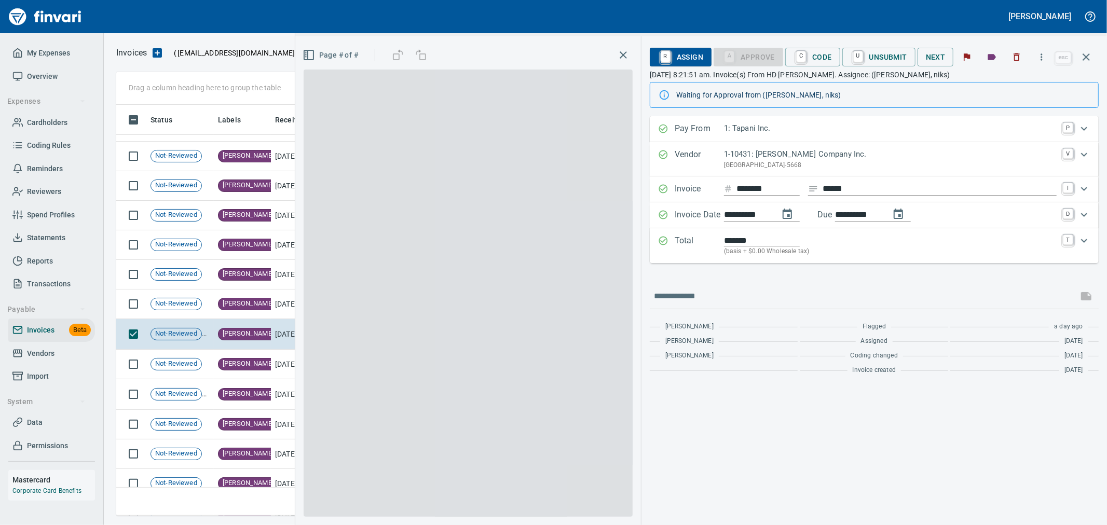
scroll to position [394, 961]
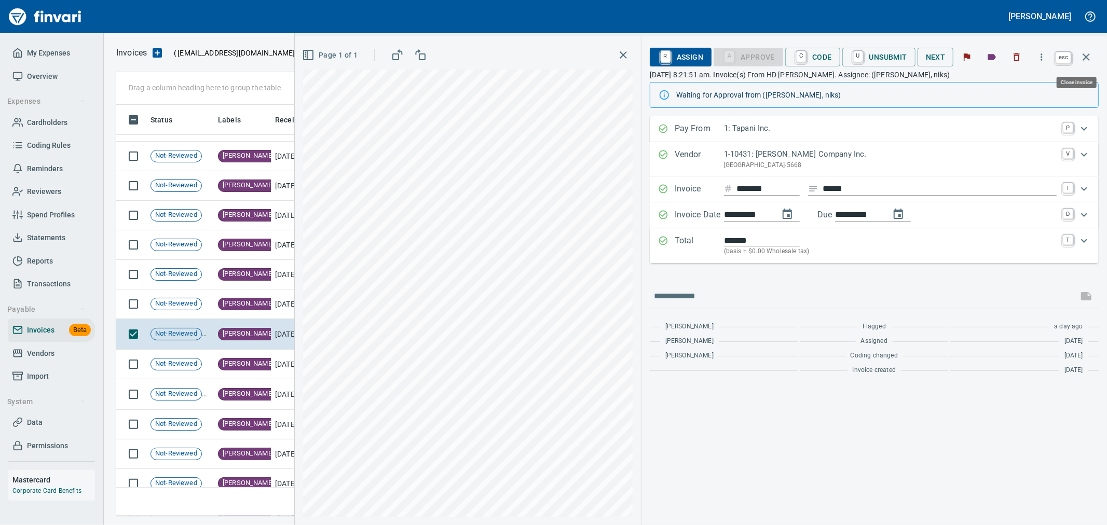
click at [1087, 53] on icon "button" at bounding box center [1086, 57] width 12 height 12
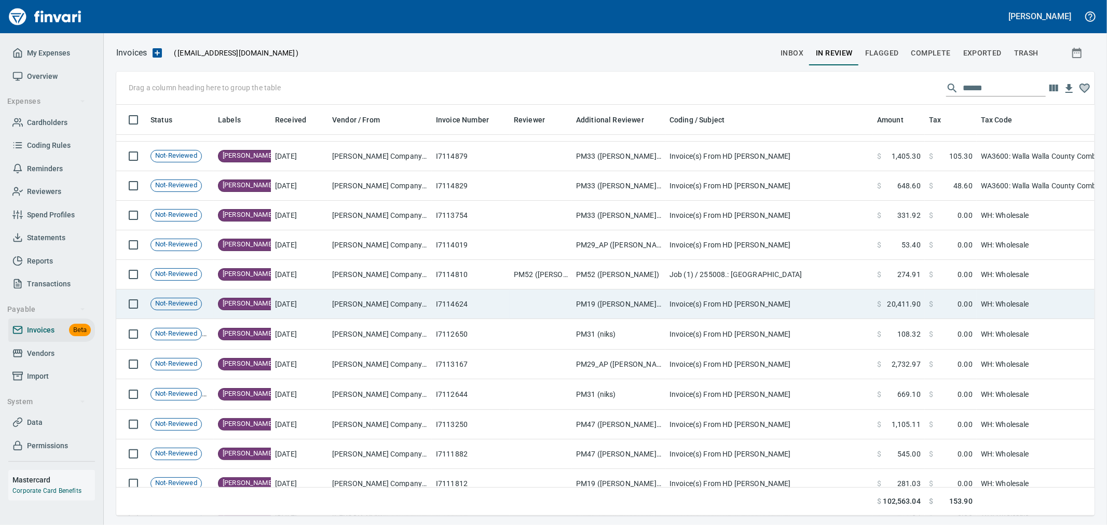
scroll to position [394, 961]
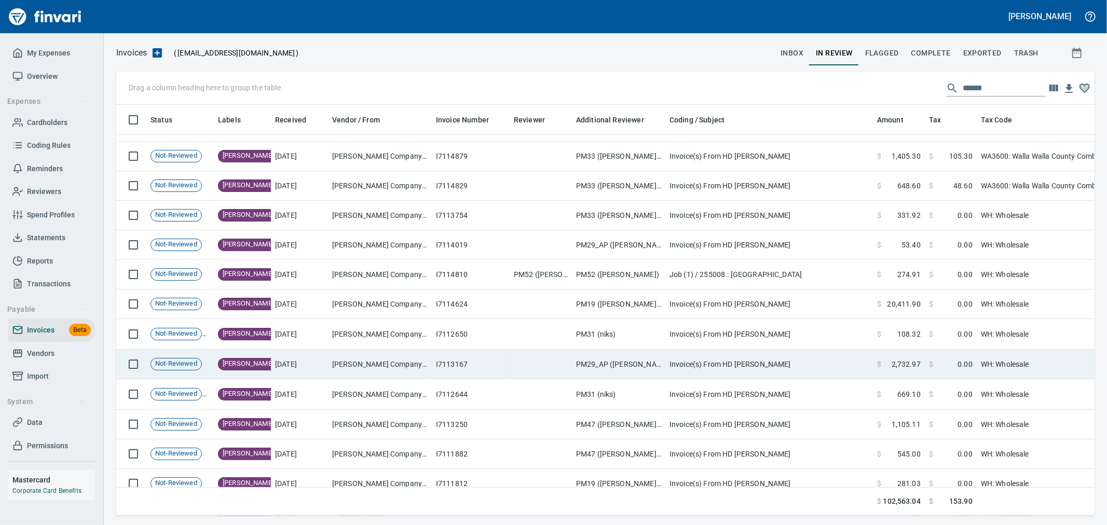
click at [494, 373] on td "I7113167" at bounding box center [471, 365] width 78 height 30
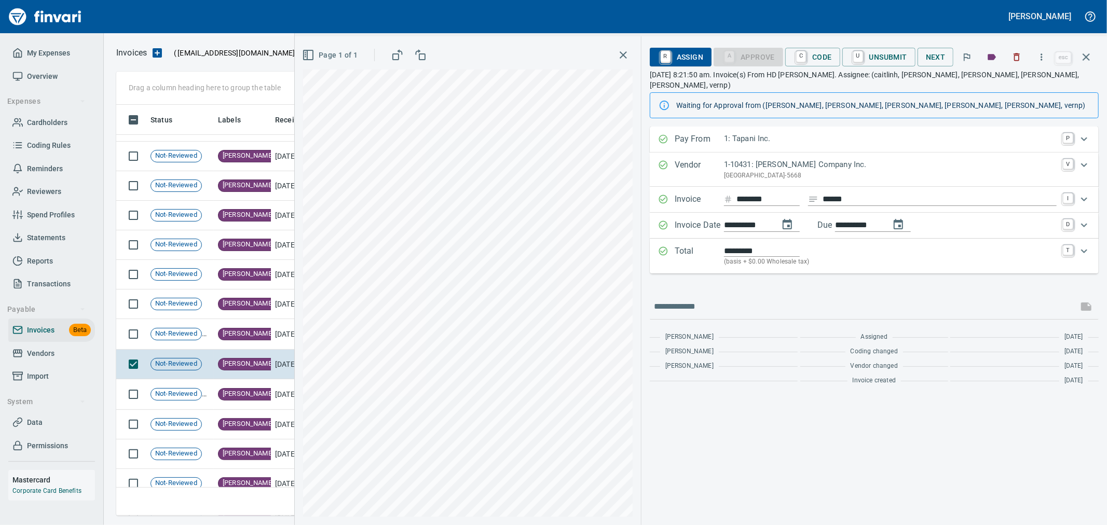
click at [827, 59] on span "C Code" at bounding box center [813, 57] width 38 height 18
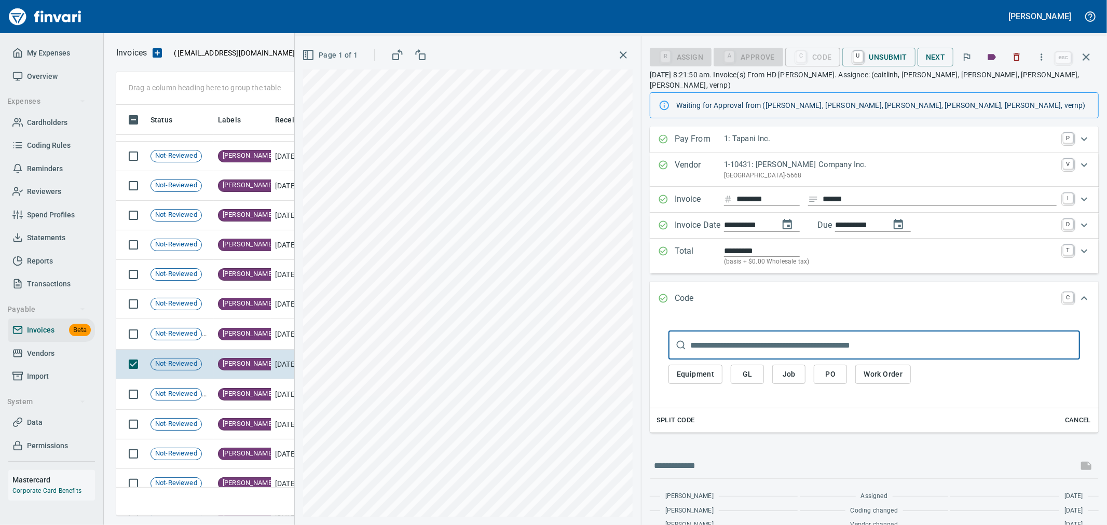
click at [667, 415] on span "Split Code" at bounding box center [676, 421] width 38 height 12
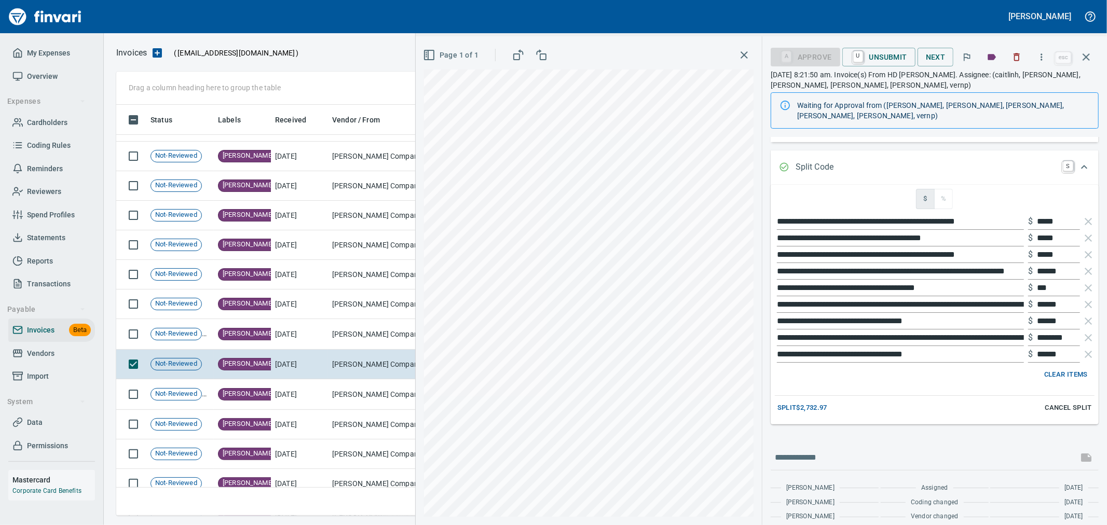
scroll to position [156, 0]
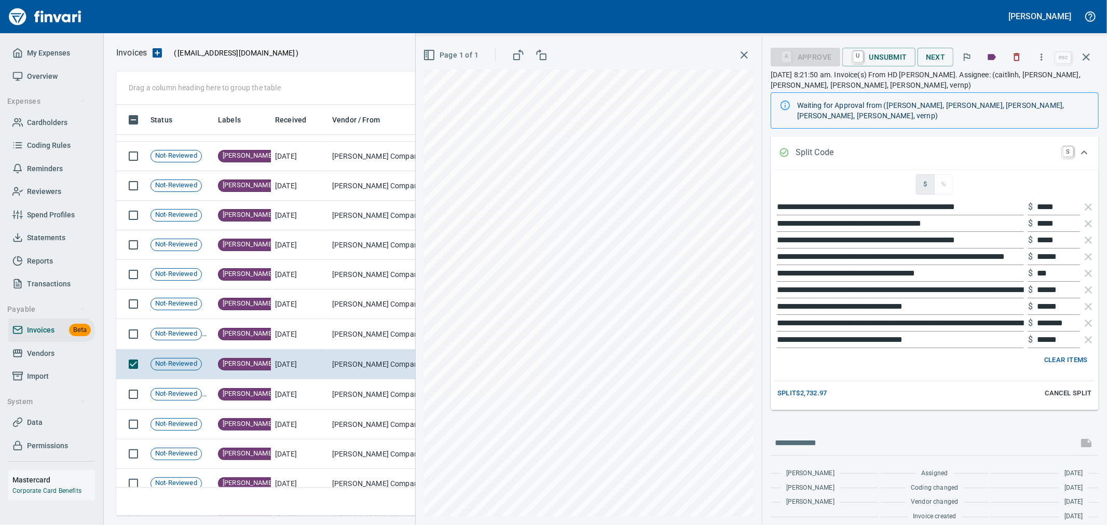
click at [821, 388] on span "Split $2,732.97" at bounding box center [803, 394] width 50 height 12
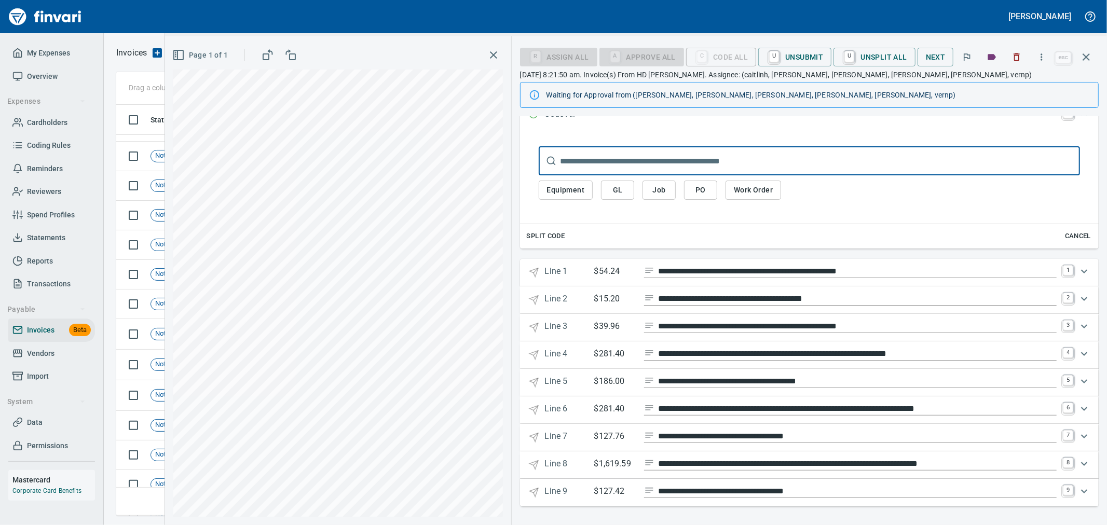
scroll to position [168, 0]
click at [1063, 267] on link "1" at bounding box center [1068, 271] width 10 height 10
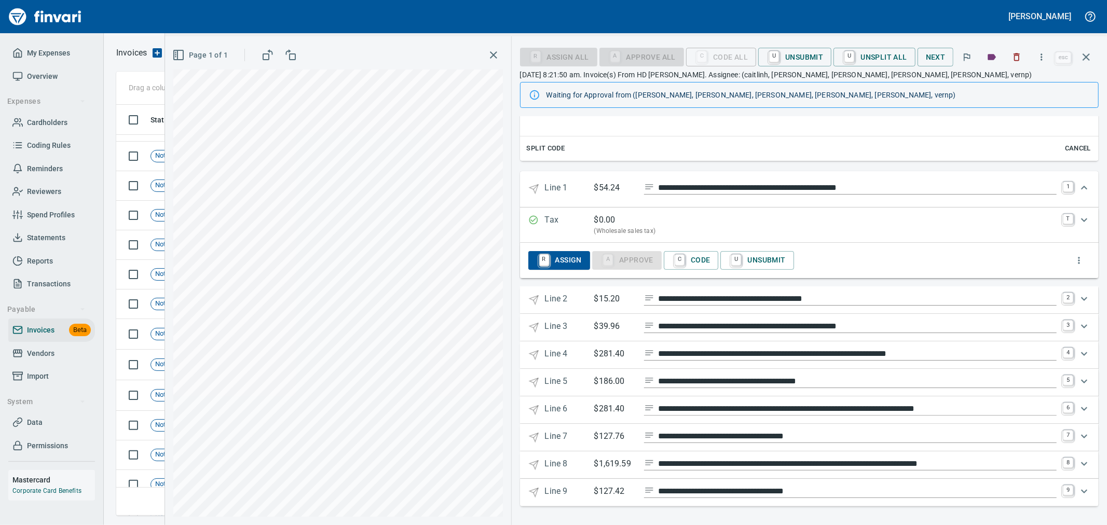
scroll to position [394, 961]
click at [1081, 186] on icon "Expand" at bounding box center [1084, 188] width 6 height 4
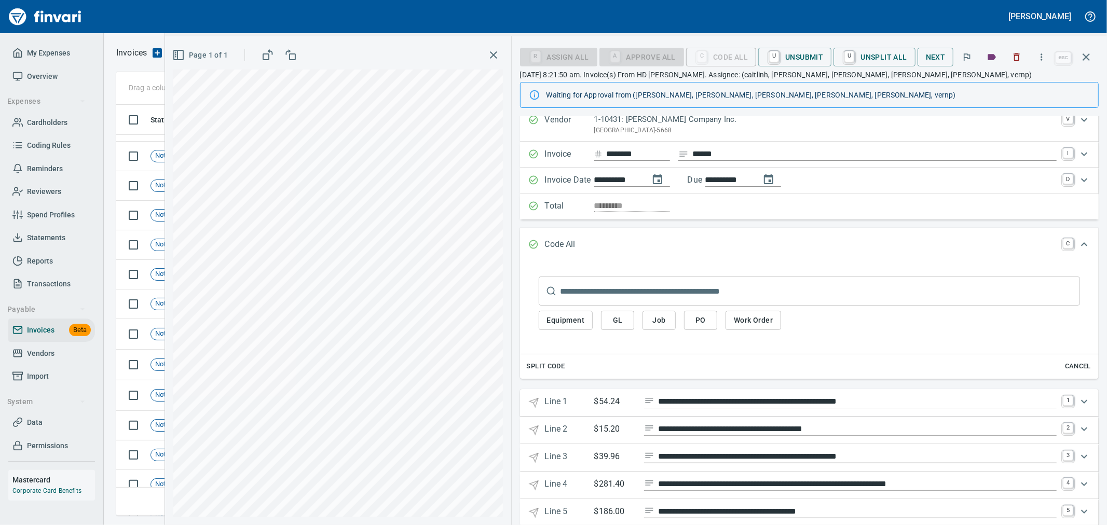
scroll to position [0, 0]
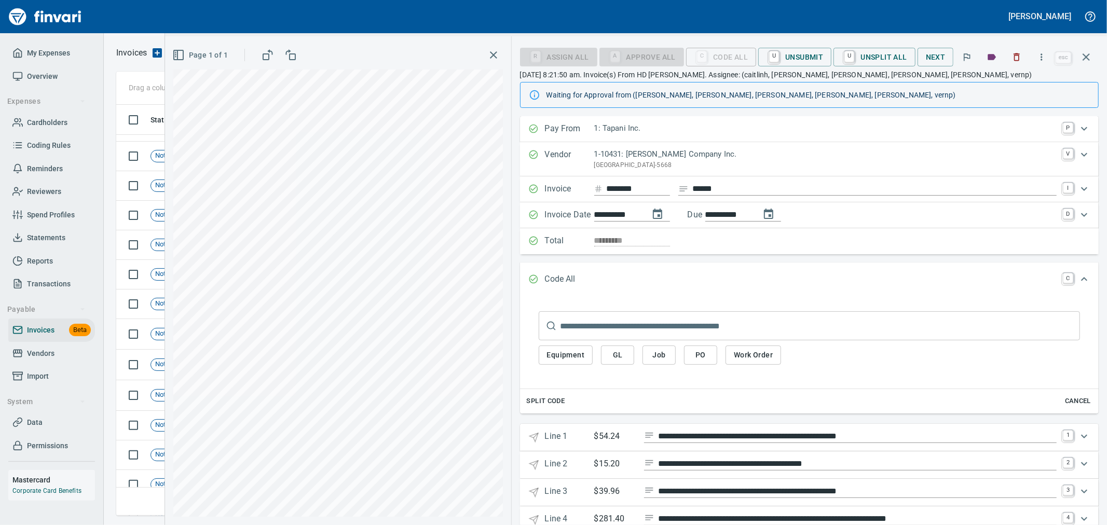
click at [696, 358] on span "PO" at bounding box center [701, 355] width 17 height 13
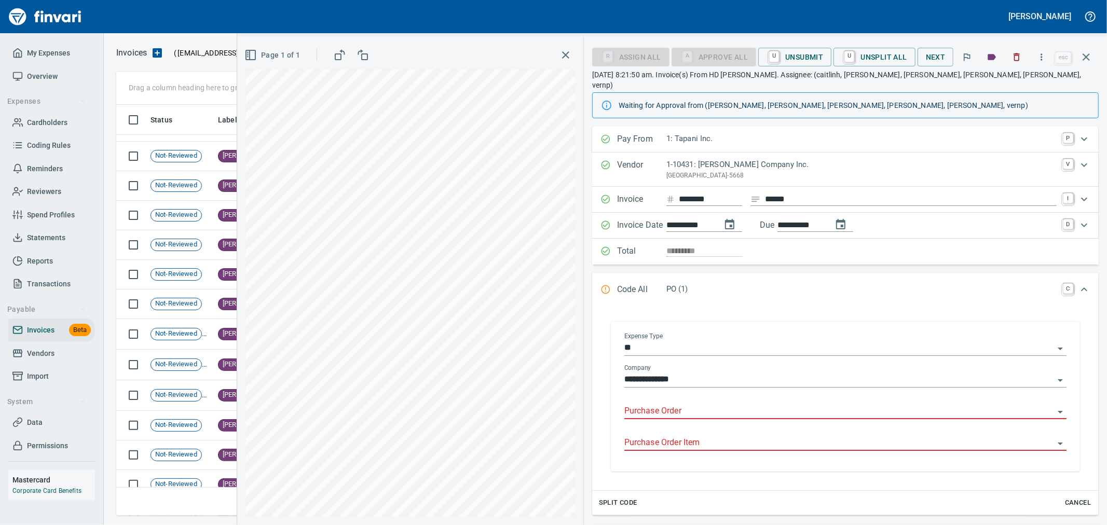
click at [673, 436] on input "Purchase Order Item" at bounding box center [840, 443] width 430 height 15
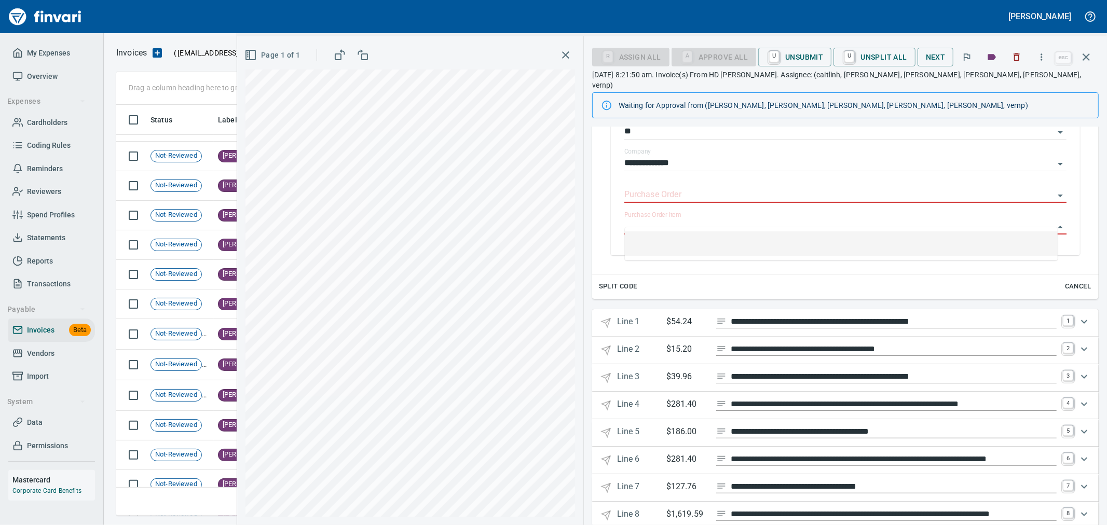
scroll to position [260, 0]
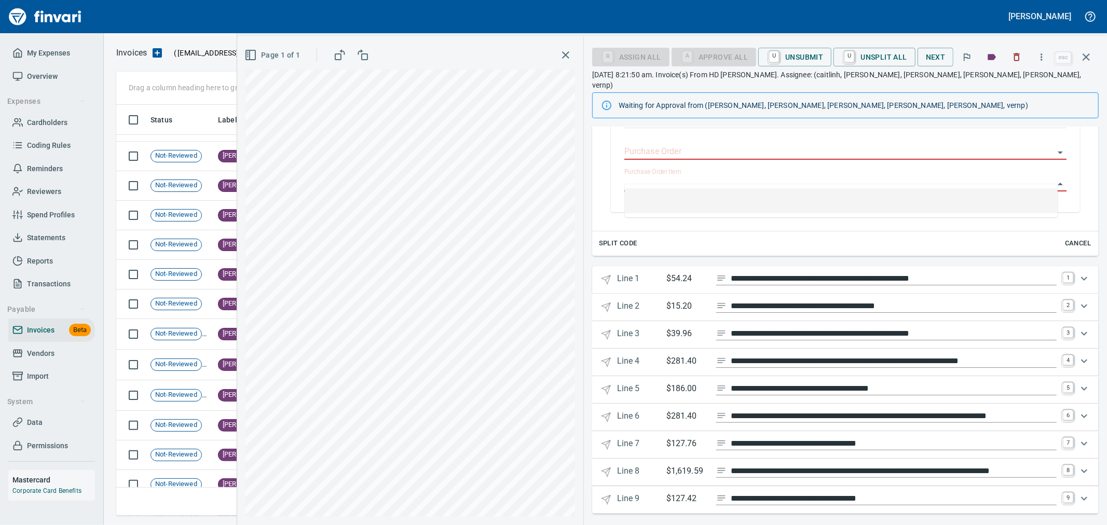
click at [1078, 236] on button "Cancel" at bounding box center [1078, 244] width 33 height 16
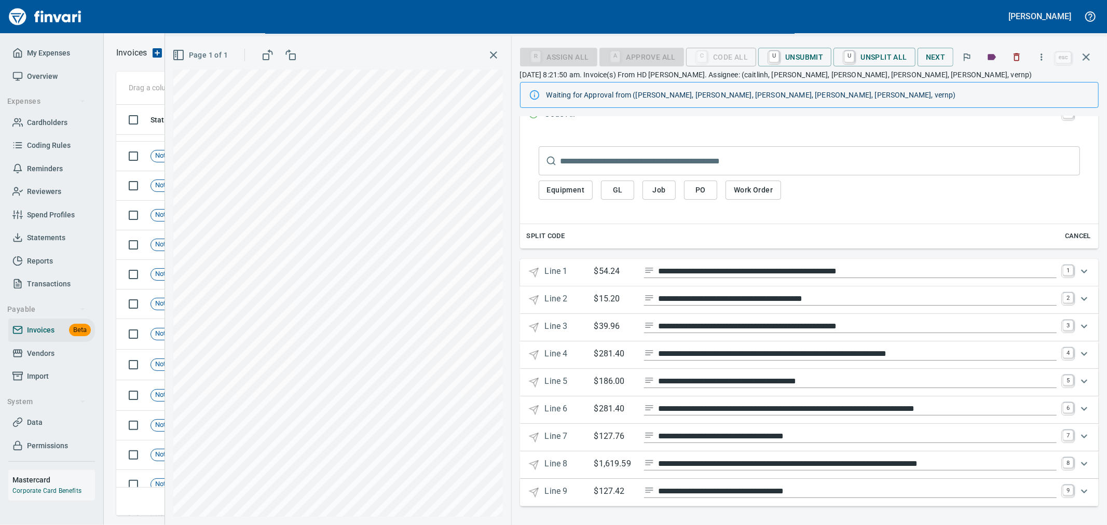
scroll to position [8, 0]
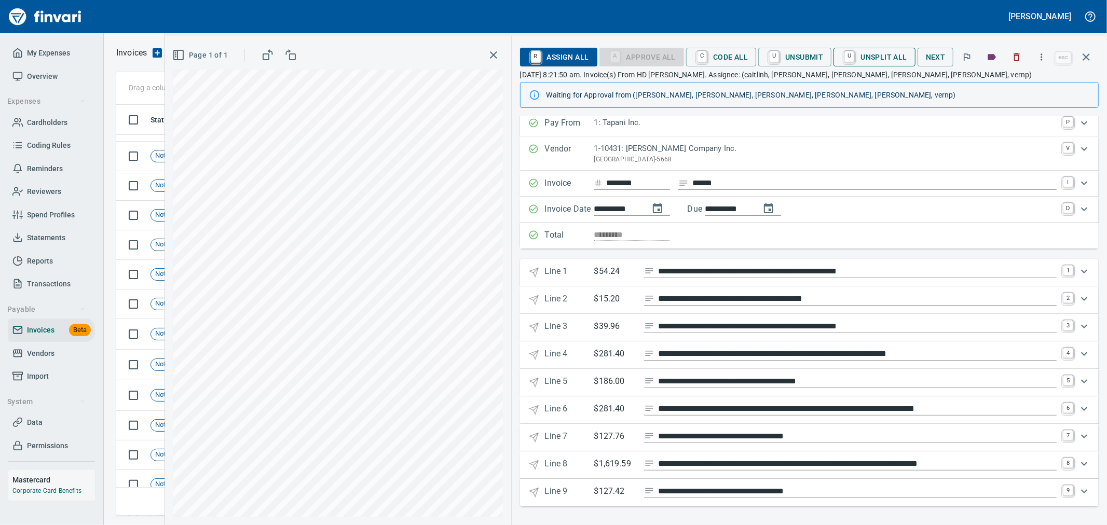
click at [876, 57] on span "U Unsplit All" at bounding box center [874, 57] width 65 height 18
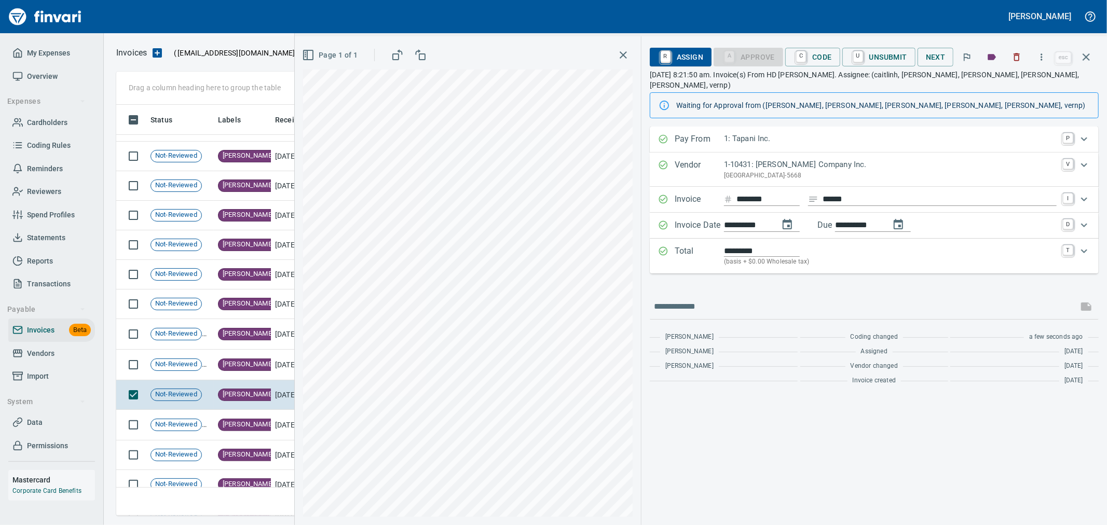
scroll to position [0, 0]
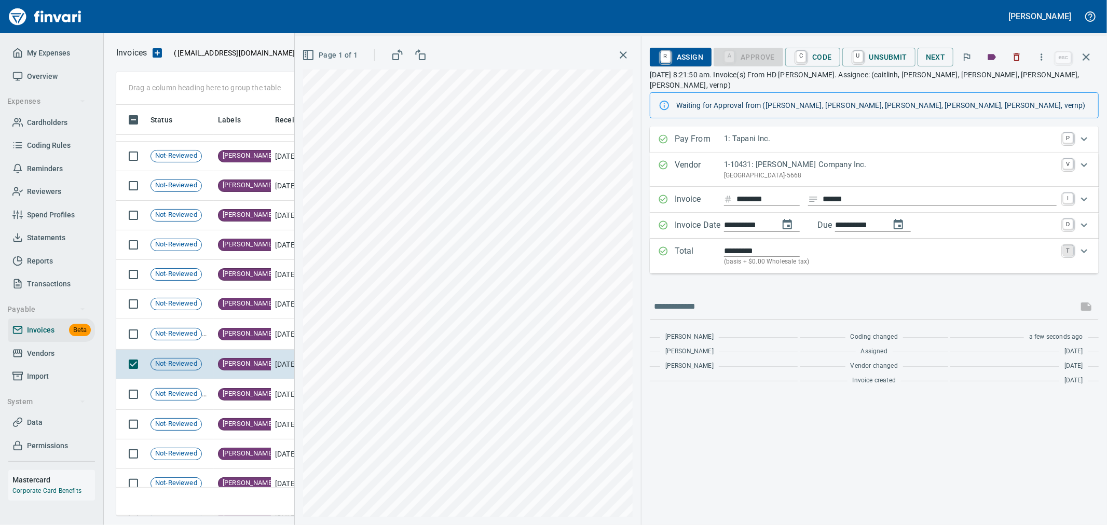
click at [1067, 246] on link "T" at bounding box center [1068, 251] width 10 height 10
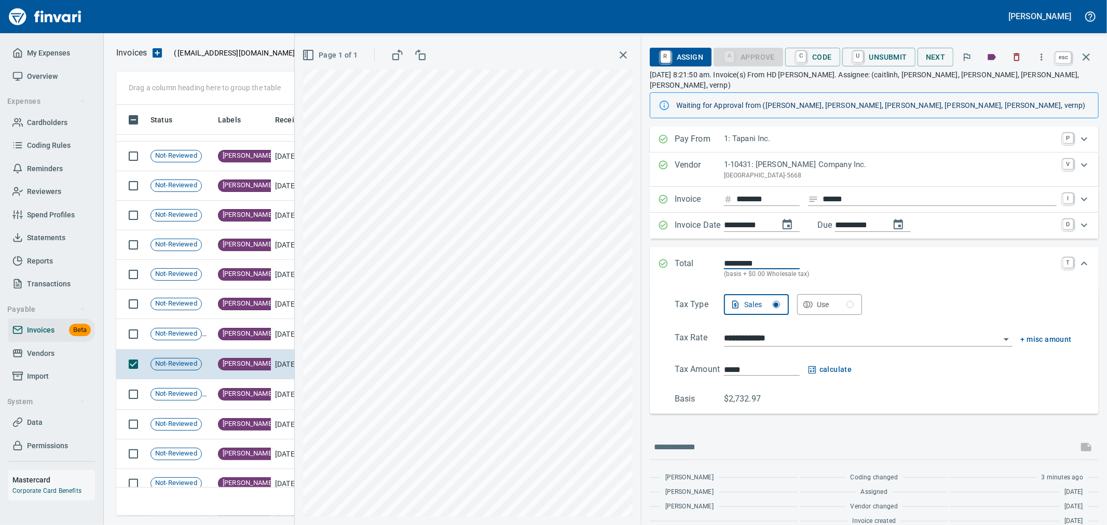
click at [1082, 51] on icon "button" at bounding box center [1086, 57] width 12 height 12
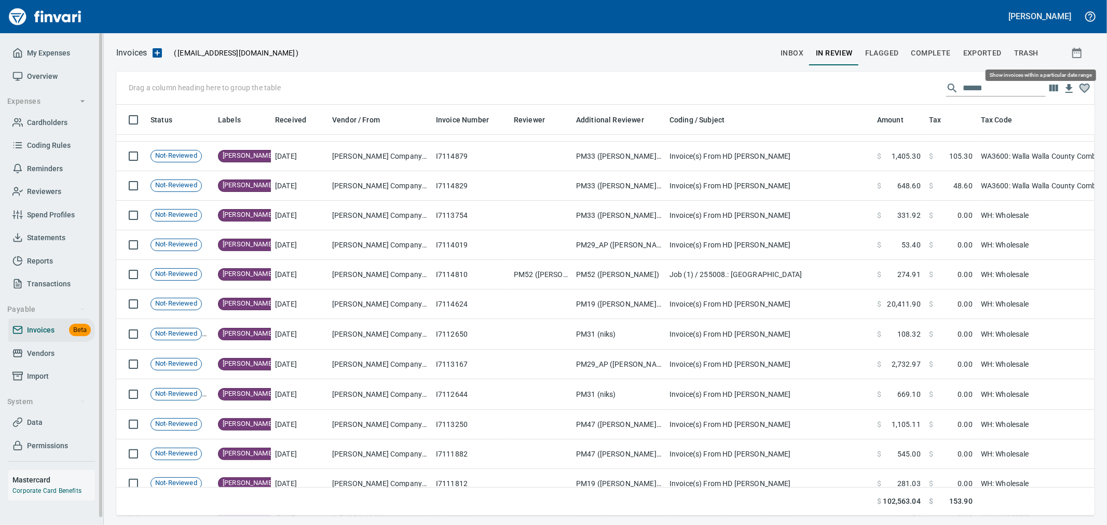
scroll to position [394, 961]
